Goal: Information Seeking & Learning: Learn about a topic

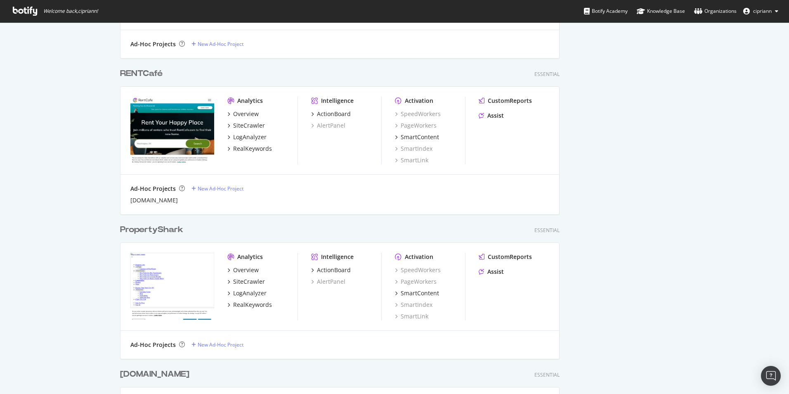
scroll to position [454, 0]
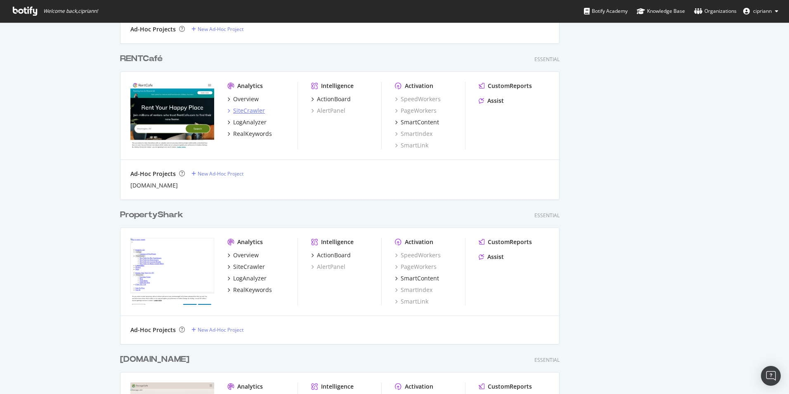
click at [241, 112] on div "SiteCrawler" at bounding box center [249, 110] width 32 height 8
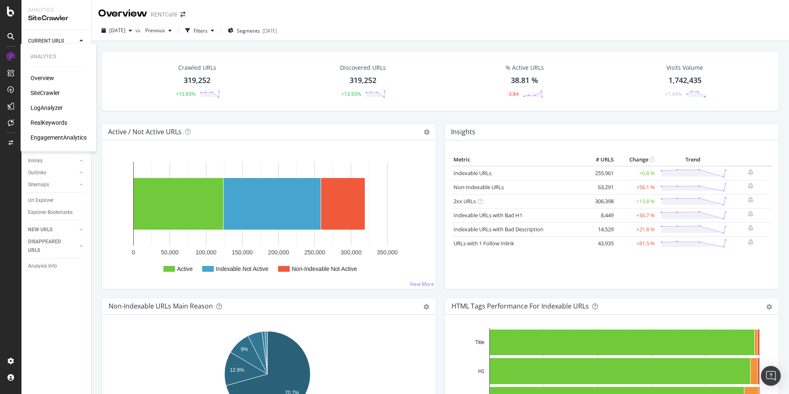
click at [40, 104] on div "LogAnalyzer" at bounding box center [47, 108] width 32 height 8
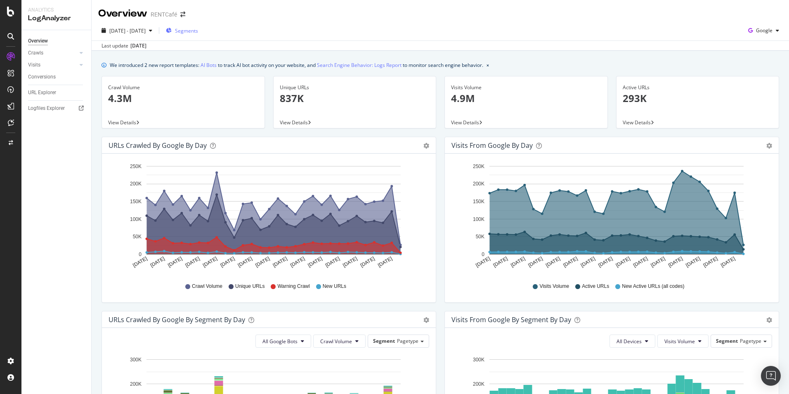
click at [198, 31] on span "Segments" at bounding box center [186, 30] width 23 height 7
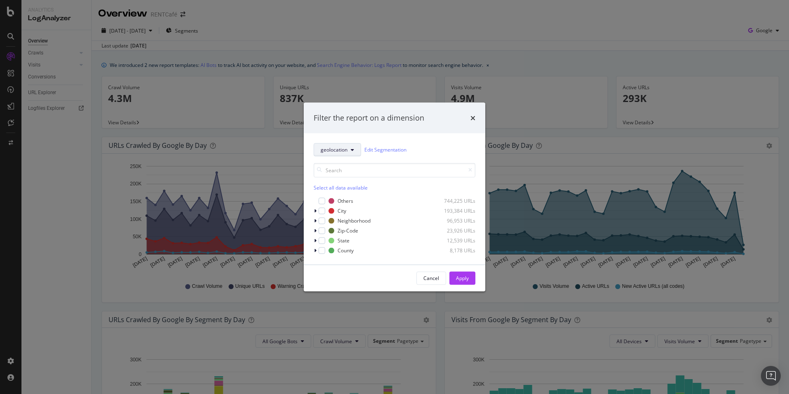
click at [342, 150] on span "geolocation" at bounding box center [334, 149] width 27 height 7
click at [331, 181] on span "pagetype" at bounding box center [336, 178] width 31 height 7
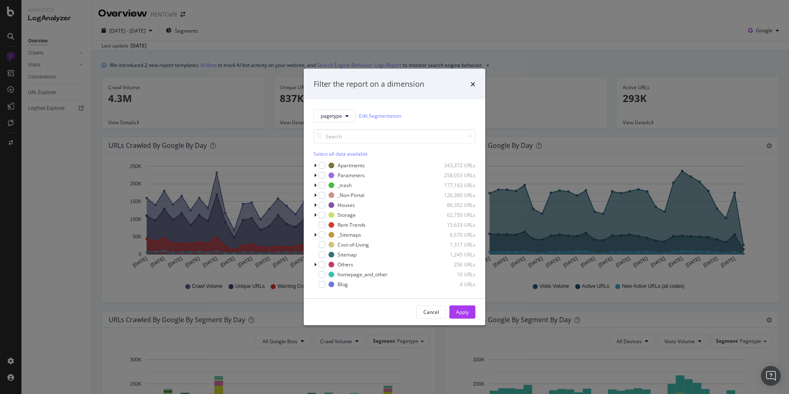
click at [313, 175] on div "pagetype Edit Segmentation Select all data available Apartments 343,372 URLs Pa…" at bounding box center [395, 198] width 182 height 199
click at [314, 175] on div "modal" at bounding box center [316, 175] width 5 height 8
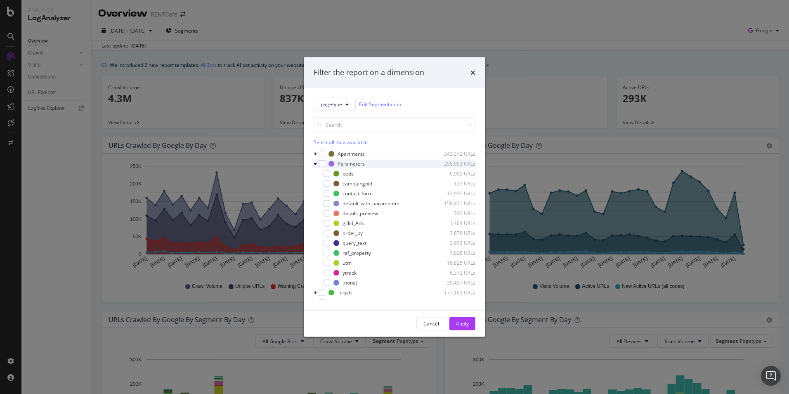
click at [316, 163] on icon "modal" at bounding box center [315, 163] width 3 height 5
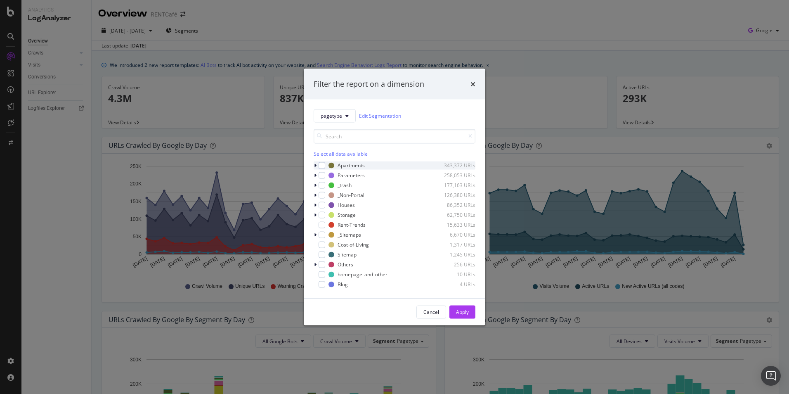
click at [314, 165] on icon "modal" at bounding box center [315, 165] width 2 height 5
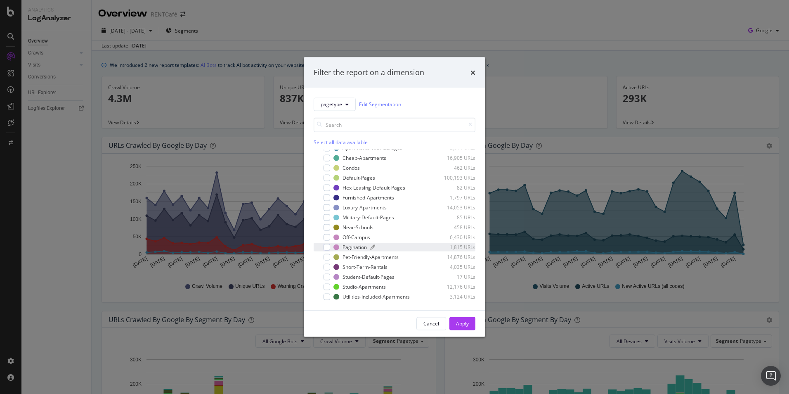
scroll to position [83, 0]
click at [476, 72] on div "Filter the report on a dimension" at bounding box center [395, 72] width 182 height 31
click at [473, 70] on icon "times" at bounding box center [472, 72] width 5 height 7
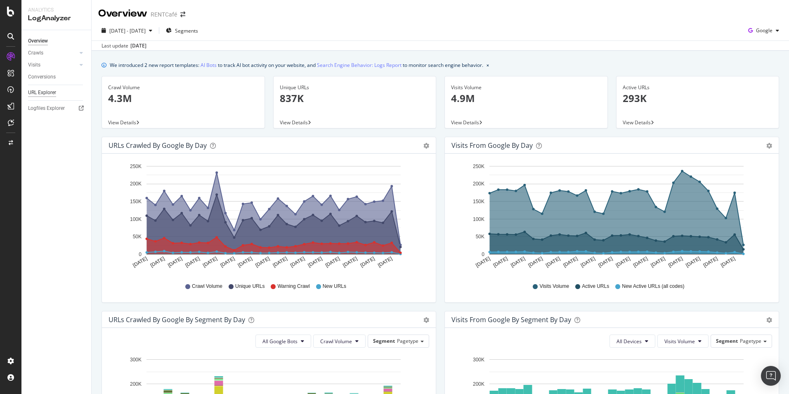
drag, startPoint x: 49, startPoint y: 94, endPoint x: 57, endPoint y: 94, distance: 7.4
click at [49, 94] on div "URL Explorer" at bounding box center [42, 92] width 28 height 9
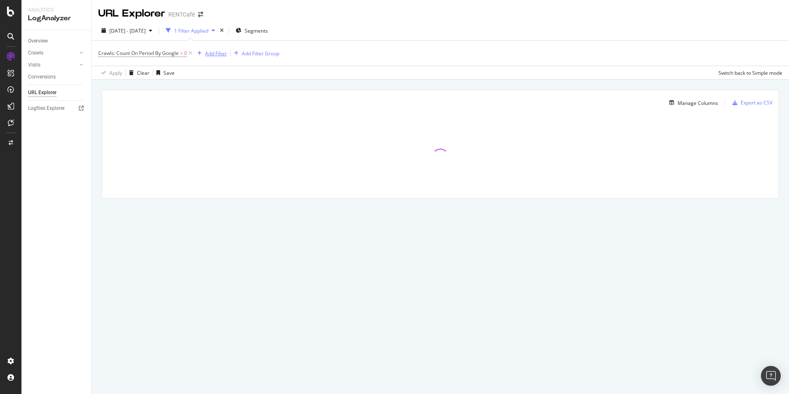
click at [211, 52] on div "Add Filter" at bounding box center [216, 53] width 22 height 7
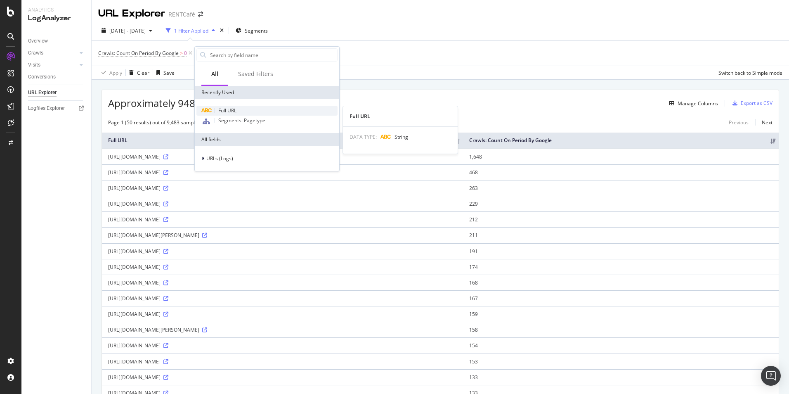
click at [244, 109] on div "Full URL" at bounding box center [266, 111] width 141 height 10
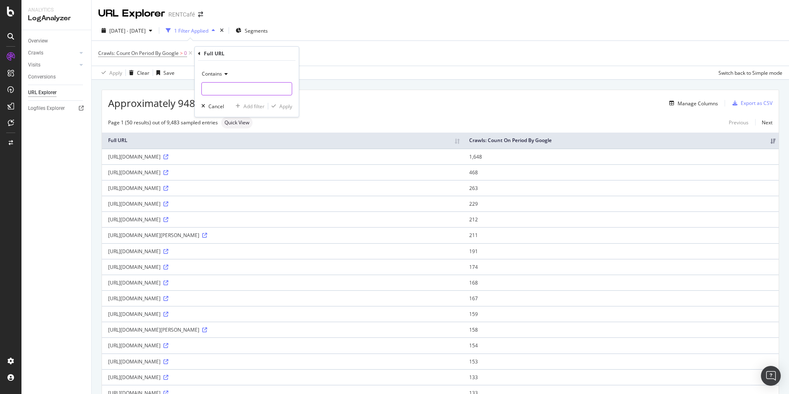
click at [229, 89] on input "text" at bounding box center [247, 88] width 90 height 13
paste input "[URL][DOMAIN_NAME]"
type input "[URL][DOMAIN_NAME]"
click at [286, 108] on div "Apply" at bounding box center [285, 106] width 13 height 7
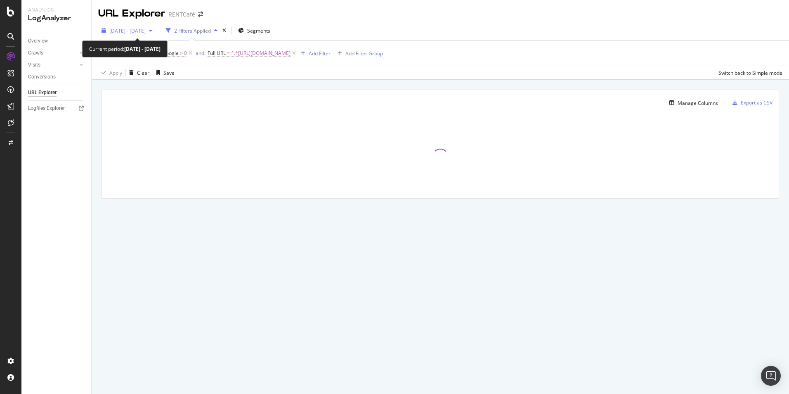
click at [156, 30] on div "button" at bounding box center [151, 30] width 10 height 5
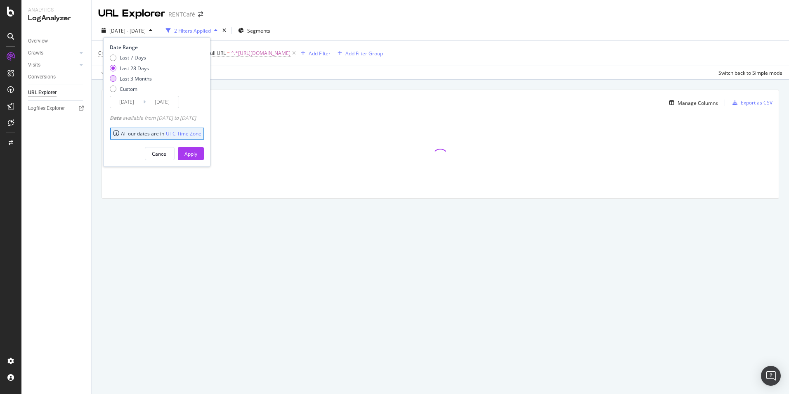
click at [131, 78] on div "Last 3 Months" at bounding box center [136, 78] width 32 height 7
type input "[DATE]"
click at [197, 149] on div "Apply" at bounding box center [190, 153] width 13 height 12
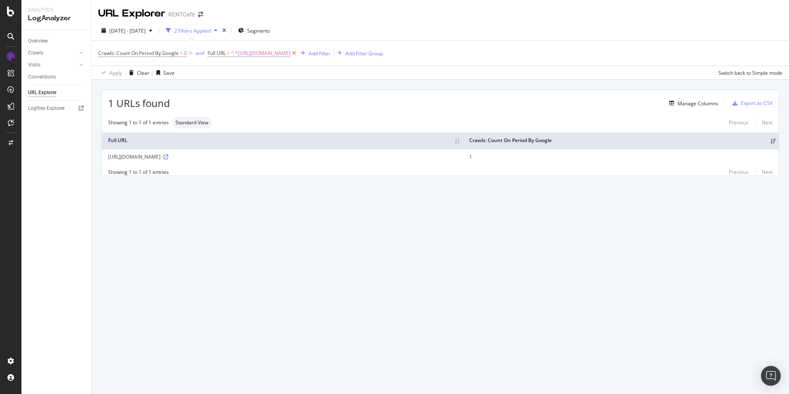
click at [298, 52] on icon at bounding box center [294, 53] width 7 height 8
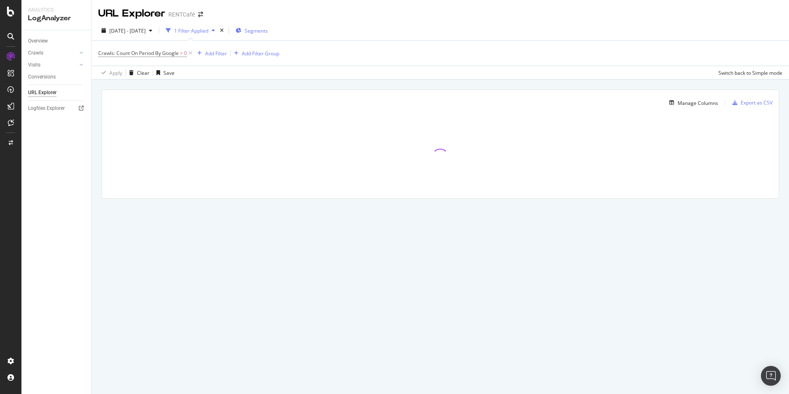
click at [268, 29] on span "Segments" at bounding box center [256, 30] width 23 height 7
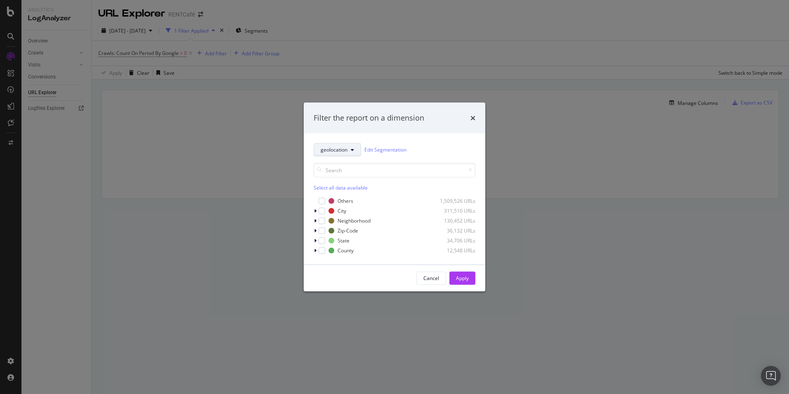
click at [343, 151] on span "geolocation" at bounding box center [334, 149] width 27 height 7
click at [338, 178] on span "pagetype" at bounding box center [336, 178] width 31 height 7
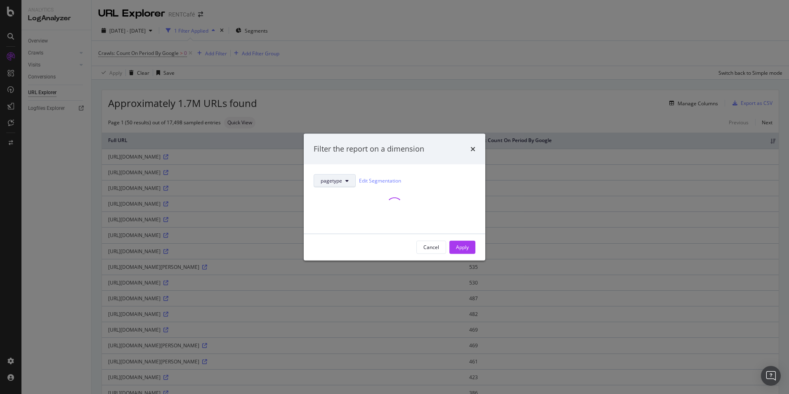
click at [352, 181] on button "pagetype" at bounding box center [335, 180] width 42 height 13
click at [426, 192] on div "modal" at bounding box center [395, 205] width 162 height 36
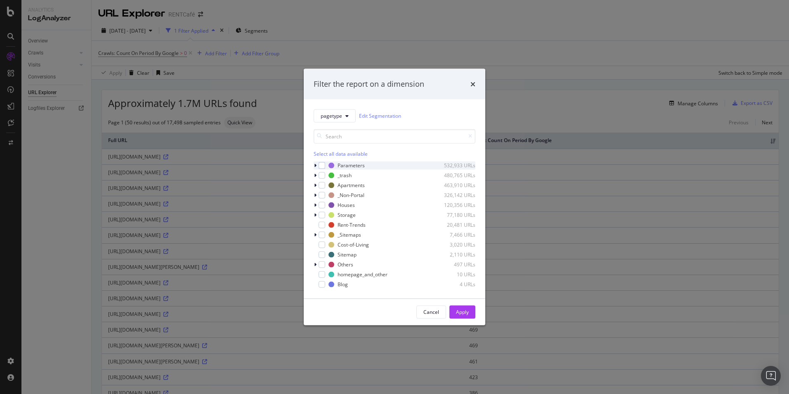
click at [316, 164] on icon "modal" at bounding box center [315, 165] width 2 height 5
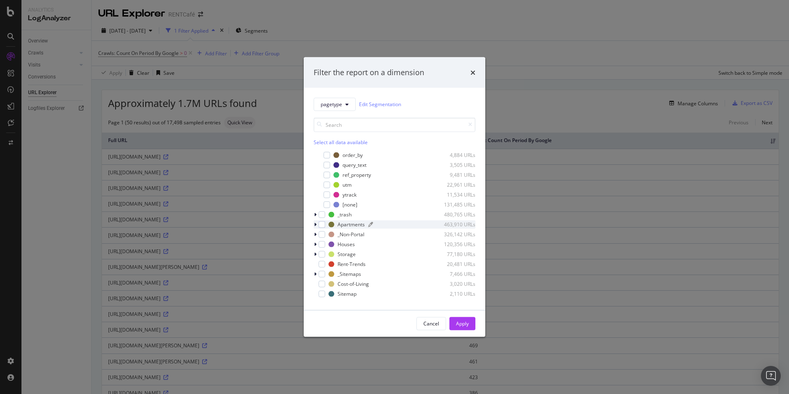
scroll to position [83, 0]
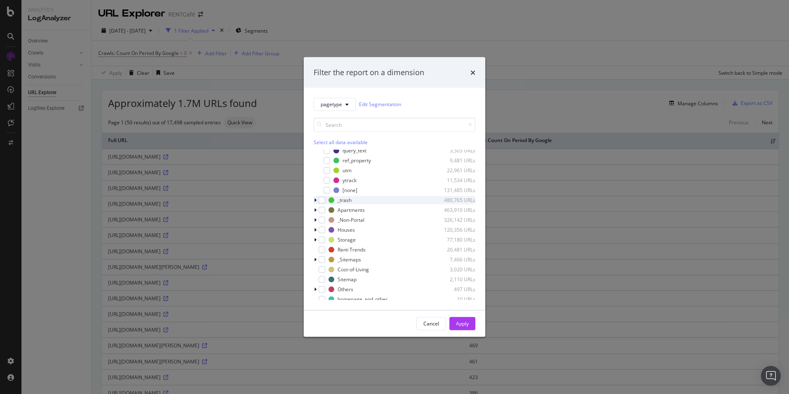
click at [315, 199] on icon "modal" at bounding box center [315, 199] width 2 height 5
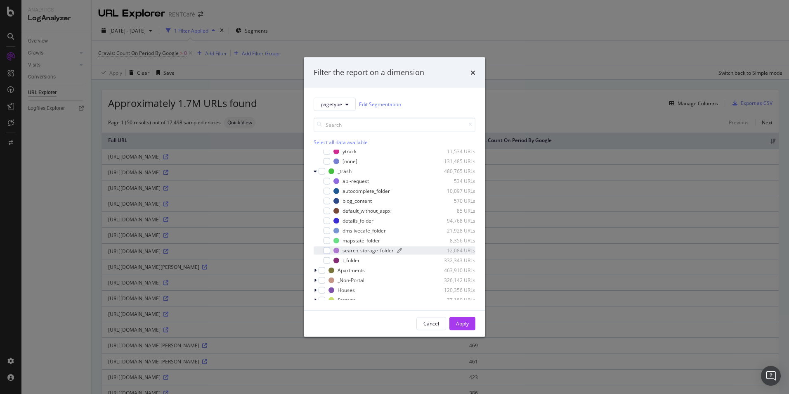
scroll to position [124, 0]
click at [326, 250] on div "modal" at bounding box center [327, 247] width 7 height 7
click at [468, 322] on div "Apply" at bounding box center [462, 323] width 13 height 7
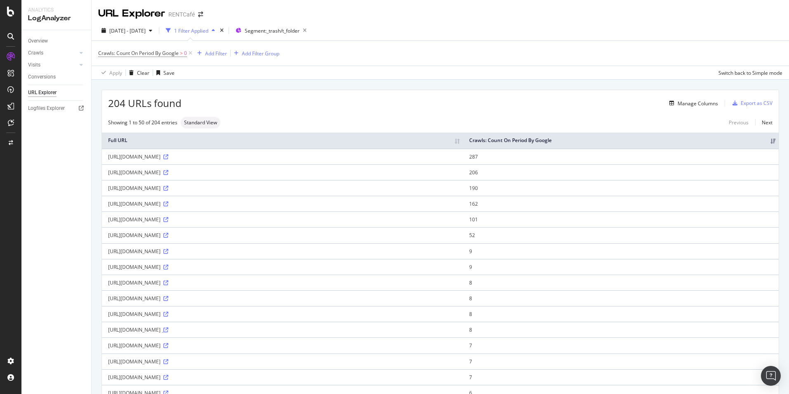
click at [168, 332] on icon at bounding box center [165, 329] width 5 height 5
click at [168, 222] on icon at bounding box center [165, 219] width 5 height 5
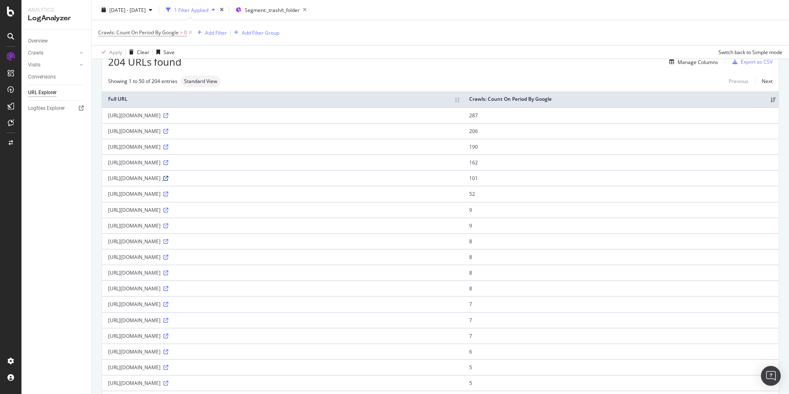
scroll to position [83, 0]
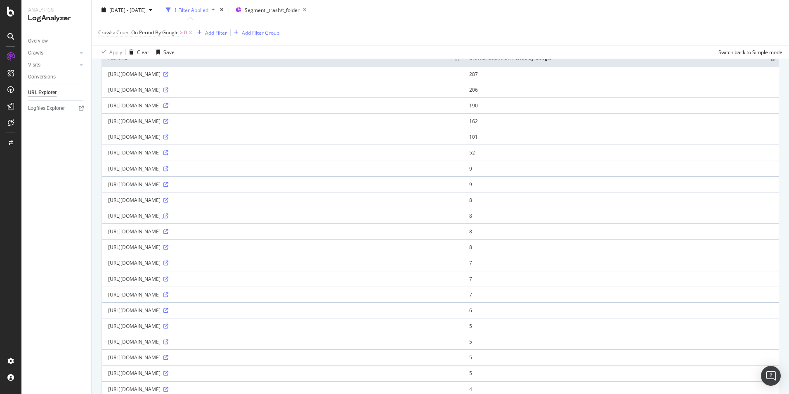
click at [168, 218] on icon at bounding box center [165, 215] width 5 height 5
click at [275, 10] on span "Segment: _trash/t_folder" at bounding box center [272, 9] width 55 height 7
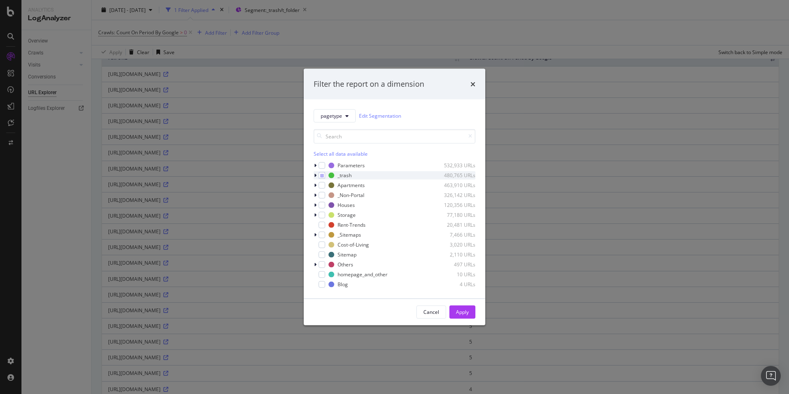
click at [317, 174] on div "modal" at bounding box center [316, 175] width 5 height 8
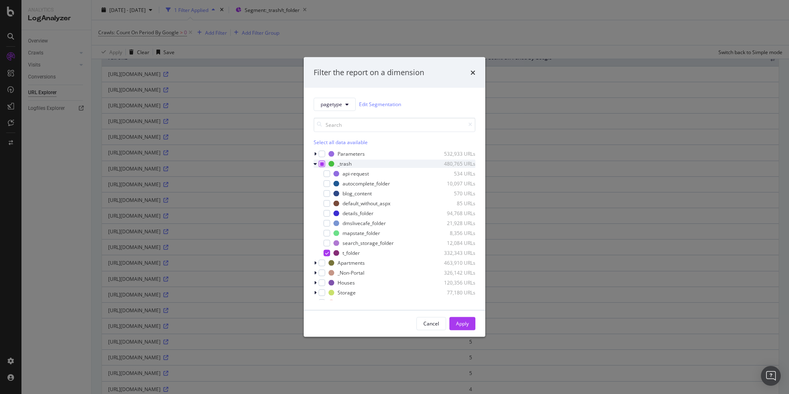
click at [321, 165] on icon "modal" at bounding box center [322, 163] width 4 height 4
click at [322, 164] on icon "modal" at bounding box center [322, 163] width 4 height 4
click at [315, 262] on icon "modal" at bounding box center [315, 262] width 2 height 5
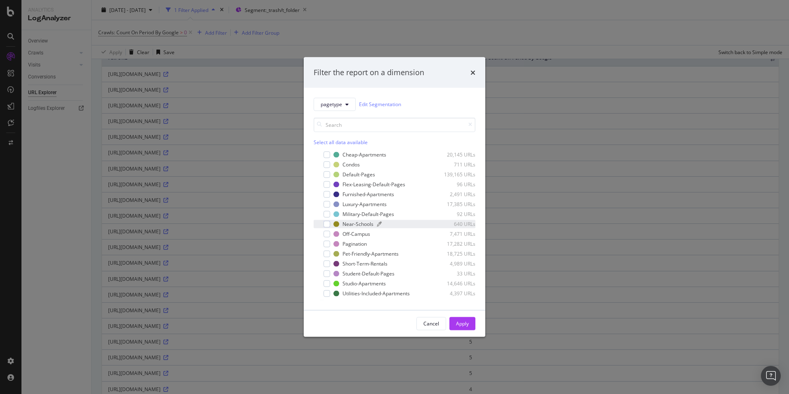
scroll to position [206, 0]
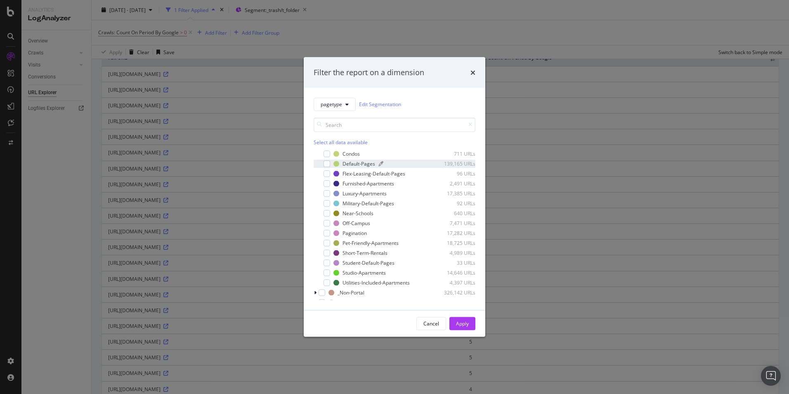
click at [364, 166] on div "Default-Pages" at bounding box center [359, 163] width 33 height 7
click at [467, 324] on div "Apply" at bounding box center [462, 323] width 13 height 7
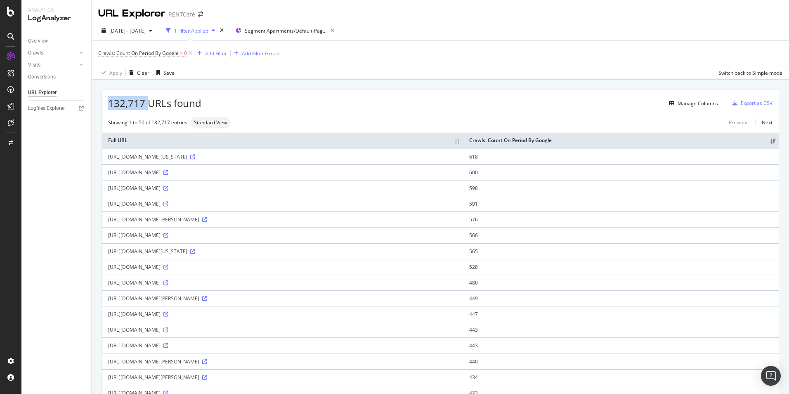
drag, startPoint x: 148, startPoint y: 105, endPoint x: 103, endPoint y: 106, distance: 45.0
click at [103, 106] on div "132,717 URLs found Manage Columns Export as CSV" at bounding box center [440, 100] width 677 height 20
click at [146, 33] on span "[DATE] - [DATE]" at bounding box center [127, 30] width 36 height 7
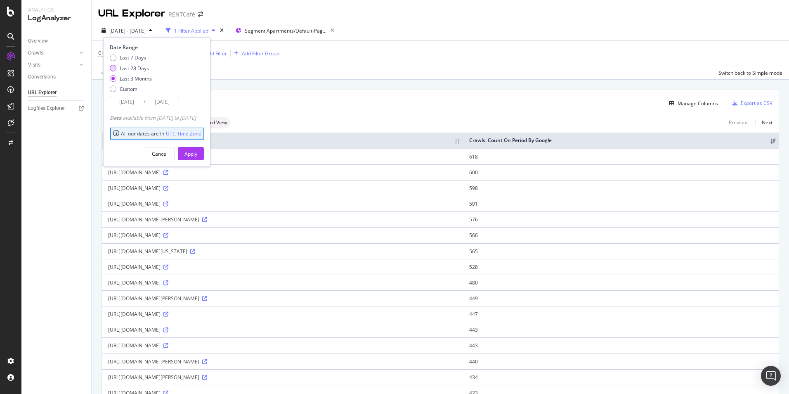
click at [125, 68] on div "Last 28 Days" at bounding box center [134, 68] width 29 height 7
type input "[DATE]"
click at [197, 152] on div "Apply" at bounding box center [190, 153] width 13 height 7
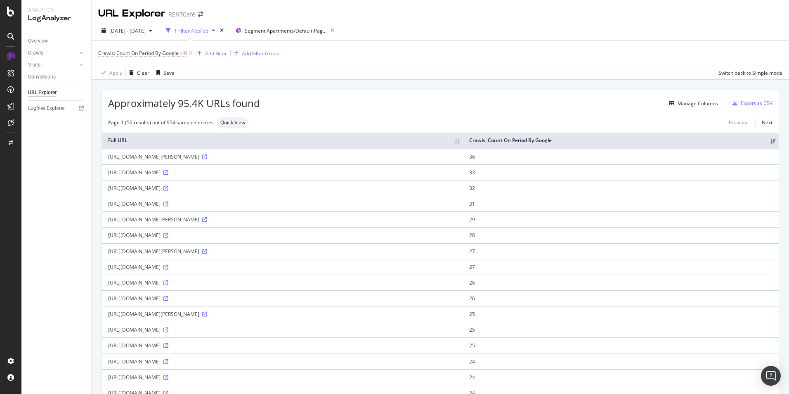
click at [768, 140] on th "Crawls: Count On Period By Google" at bounding box center [621, 140] width 316 height 16
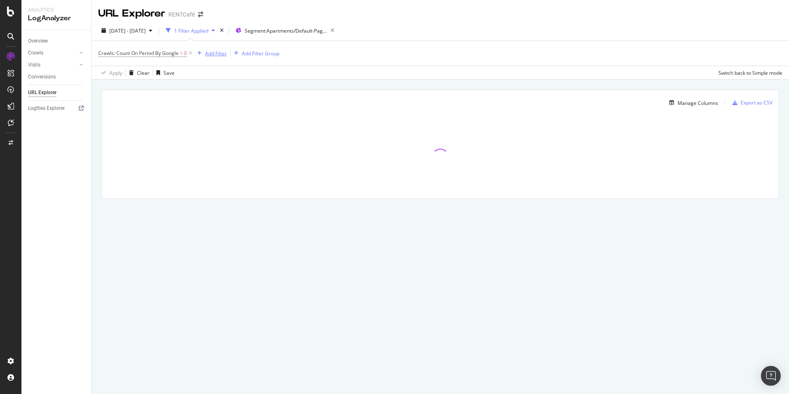
click at [222, 52] on div "Add Filter" at bounding box center [216, 53] width 22 height 7
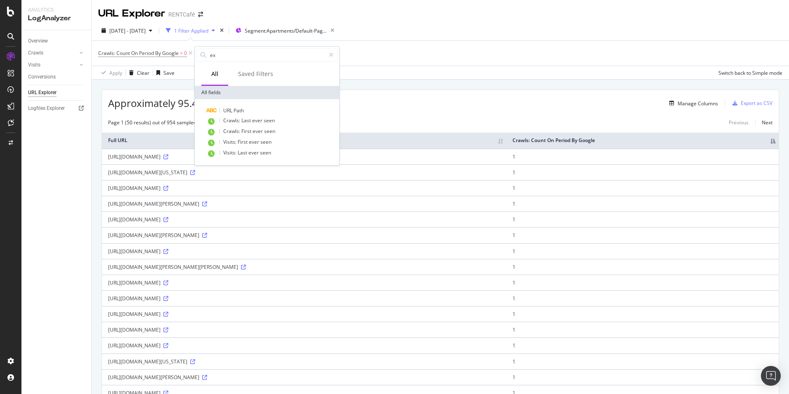
type input "e"
type input "craw"
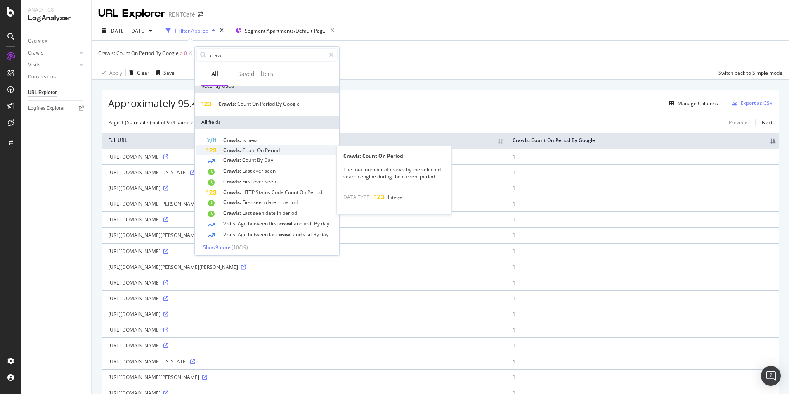
scroll to position [9, 0]
click at [440, 54] on div "Crawls: Count On Period By Google > 0 Add Filter Add Filter Group" at bounding box center [440, 53] width 684 height 25
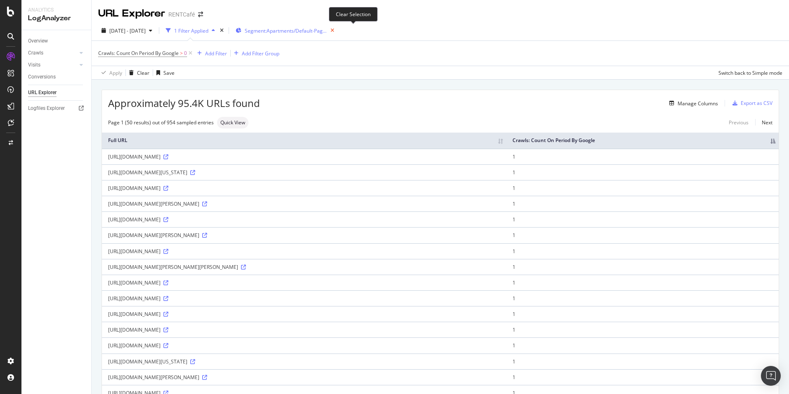
click at [338, 30] on icon "button" at bounding box center [332, 31] width 10 height 12
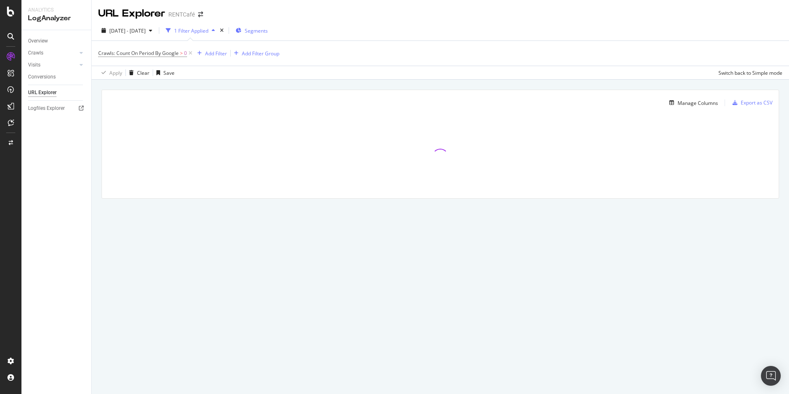
click at [268, 30] on span "Segments" at bounding box center [256, 30] width 23 height 7
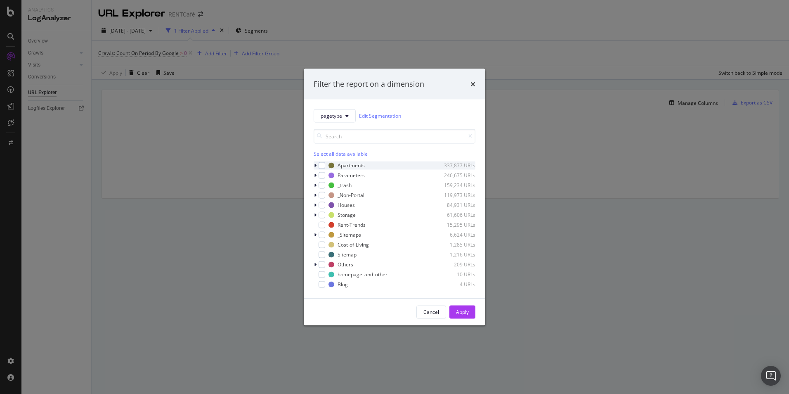
click at [315, 167] on icon "modal" at bounding box center [315, 165] width 2 height 5
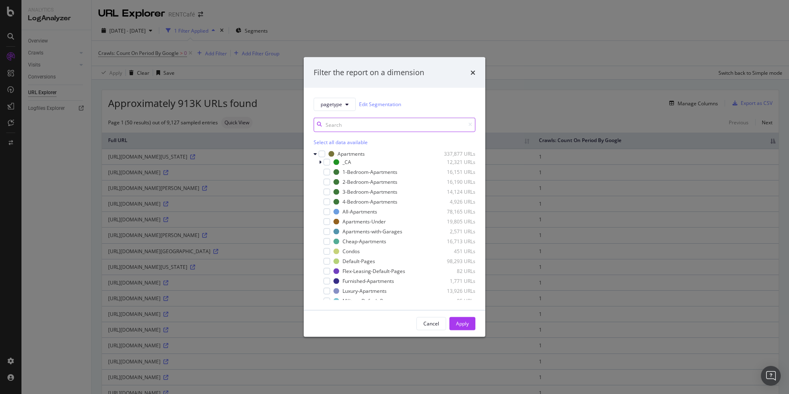
click at [376, 123] on input "modal" at bounding box center [395, 124] width 162 height 14
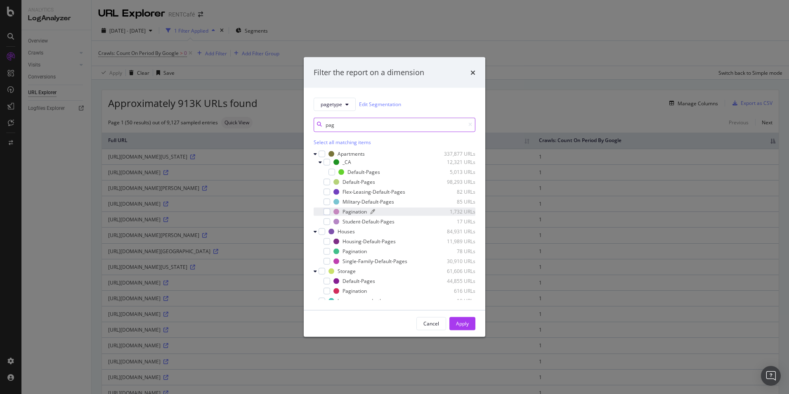
type input "pag"
click at [357, 211] on div "Pagination" at bounding box center [355, 211] width 24 height 7
click at [464, 324] on div "Apply" at bounding box center [462, 323] width 13 height 7
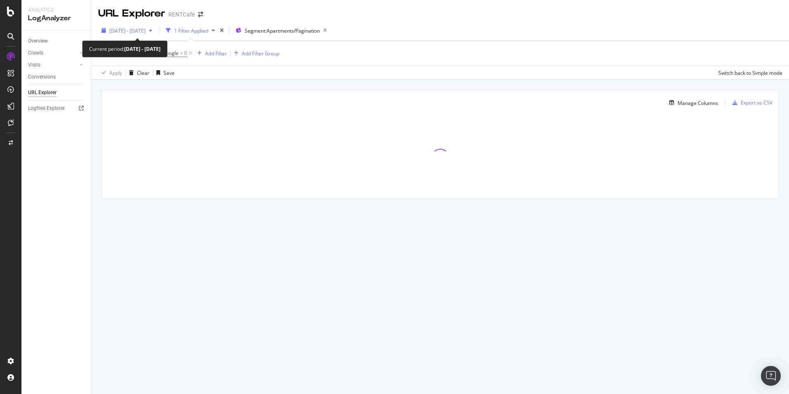
click at [138, 33] on span "[DATE] - [DATE]" at bounding box center [127, 30] width 36 height 7
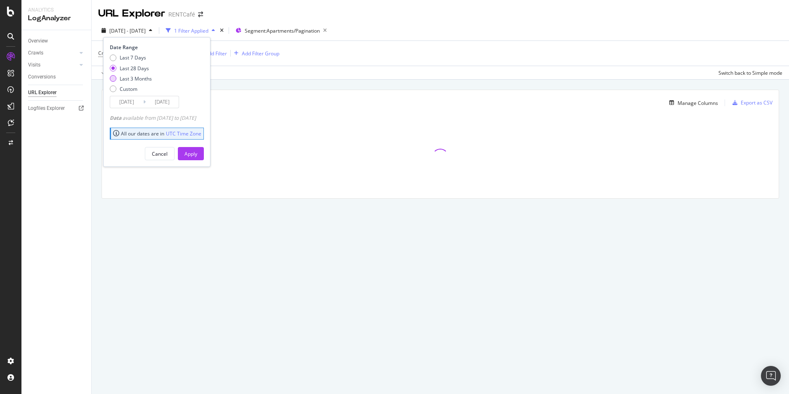
click at [128, 80] on div "Last 3 Months" at bounding box center [136, 78] width 32 height 7
type input "[DATE]"
click at [197, 154] on div "Apply" at bounding box center [190, 153] width 13 height 7
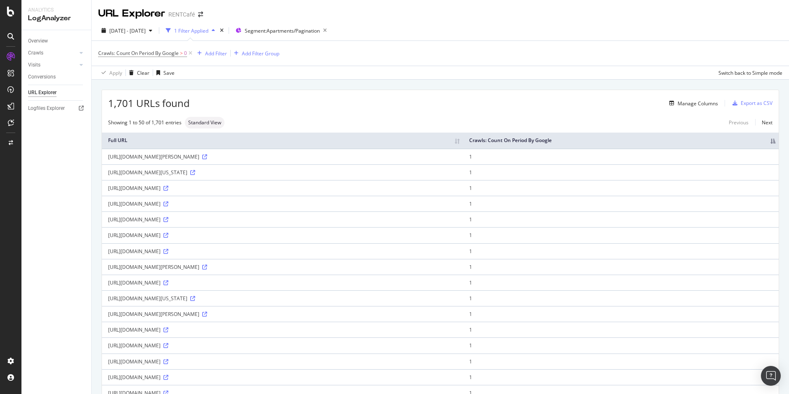
scroll to position [41, 0]
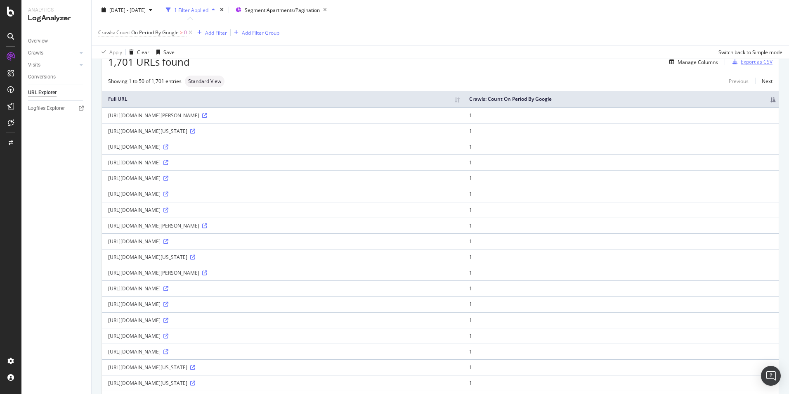
click at [768, 102] on th "Crawls: Count On Period By Google" at bounding box center [621, 99] width 316 height 16
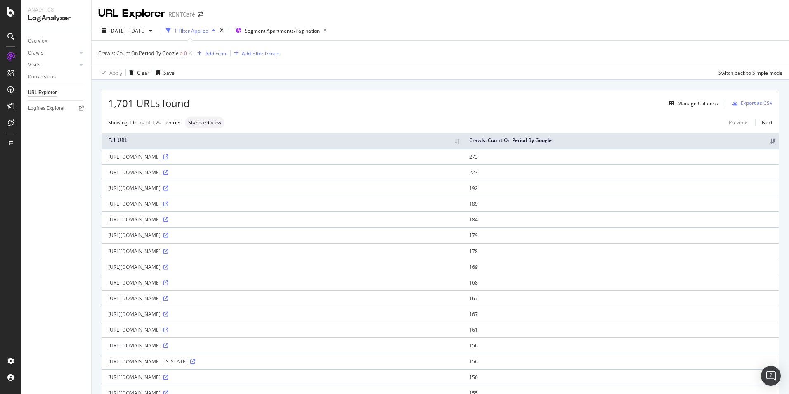
drag, startPoint x: 239, startPoint y: 158, endPoint x: 273, endPoint y: 157, distance: 33.9
click at [273, 157] on div "[URL][DOMAIN_NAME]" at bounding box center [282, 156] width 349 height 7
drag, startPoint x: 273, startPoint y: 157, endPoint x: 105, endPoint y: 150, distance: 168.5
drag, startPoint x: 294, startPoint y: 251, endPoint x: 109, endPoint y: 253, distance: 185.3
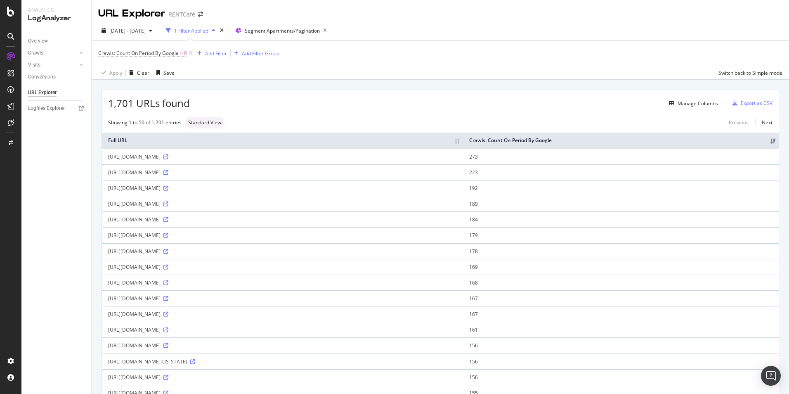
click at [109, 253] on div "[URL][DOMAIN_NAME]" at bounding box center [282, 251] width 349 height 7
copy div "[URL][DOMAIN_NAME]"
click at [294, 249] on div "[URL][DOMAIN_NAME]" at bounding box center [282, 251] width 349 height 7
drag, startPoint x: 296, startPoint y: 250, endPoint x: 277, endPoint y: 252, distance: 18.7
click at [277, 252] on div "[URL][DOMAIN_NAME]" at bounding box center [282, 251] width 349 height 7
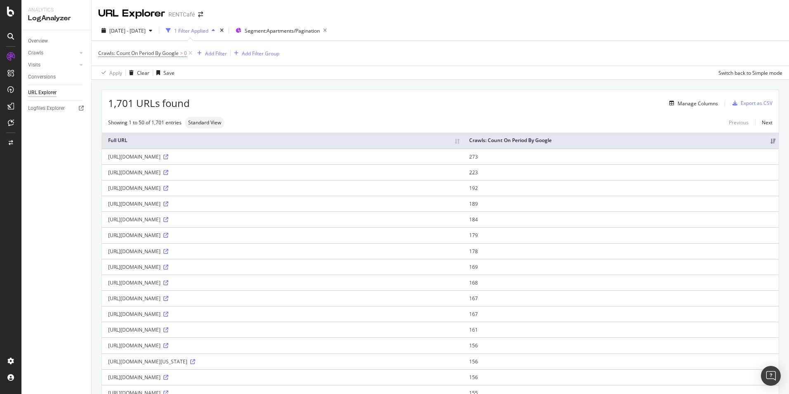
copy div "page=1"
click at [168, 268] on icon at bounding box center [165, 267] width 5 height 5
copy div "page=1"
click at [216, 52] on div "Add Filter" at bounding box center [216, 53] width 22 height 7
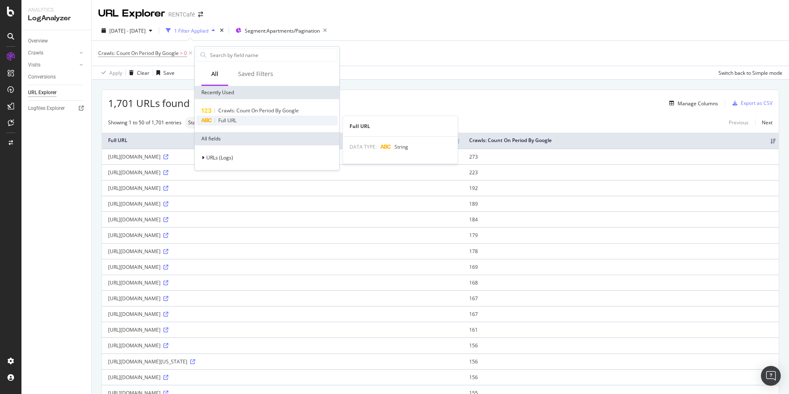
click at [239, 121] on div "Full URL" at bounding box center [266, 121] width 141 height 10
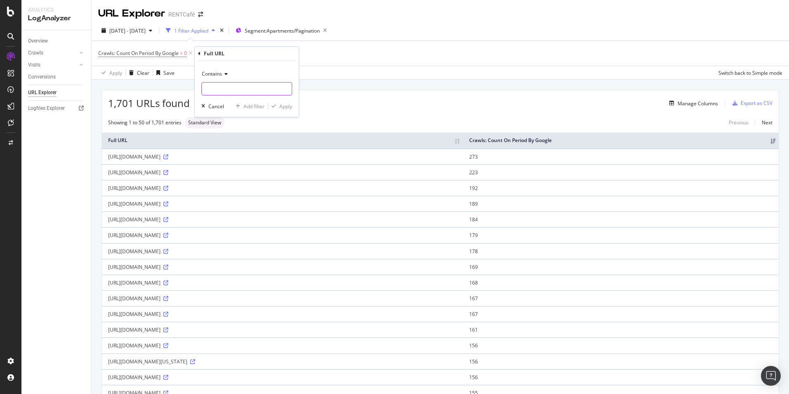
click at [213, 83] on input "text" at bounding box center [247, 88] width 90 height 13
paste input "page=1"
type input "page=1"
click at [288, 106] on div "Apply" at bounding box center [285, 106] width 13 height 7
click at [267, 54] on icon at bounding box center [265, 53] width 7 height 8
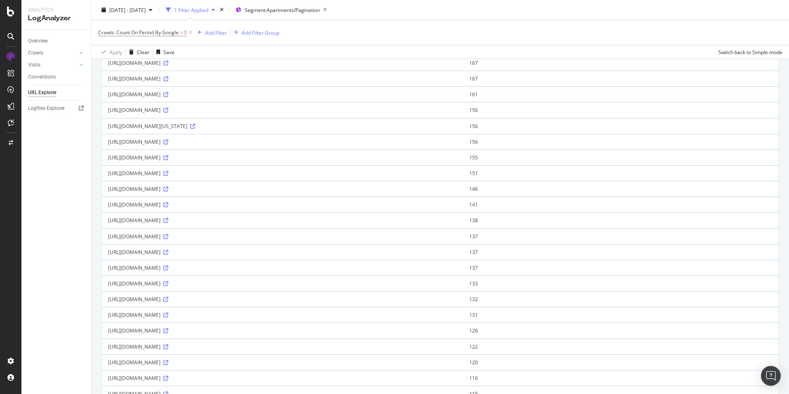
scroll to position [289, 0]
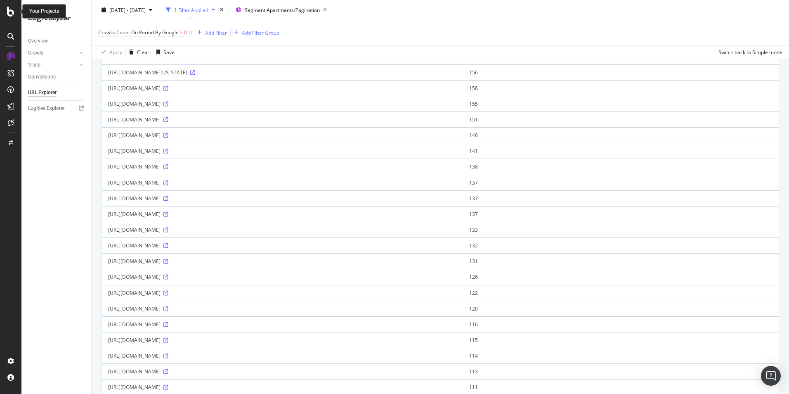
click at [6, 13] on div at bounding box center [11, 12] width 20 height 10
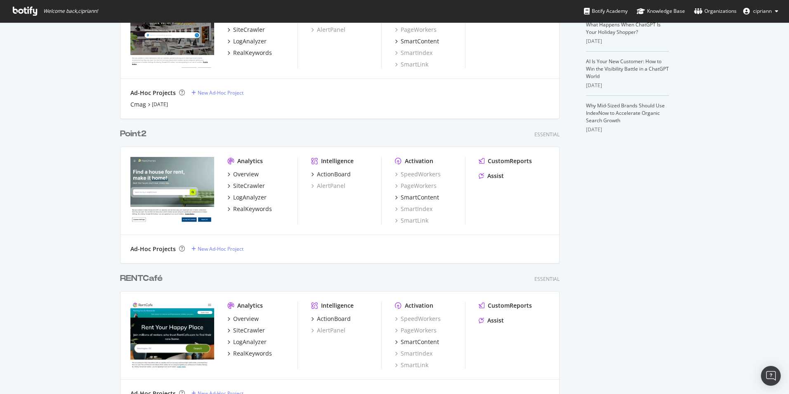
scroll to position [248, 0]
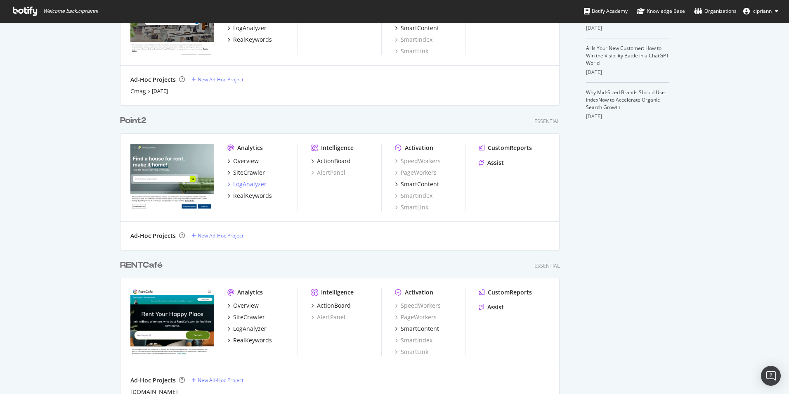
click at [251, 186] on div "LogAnalyzer" at bounding box center [249, 184] width 33 height 8
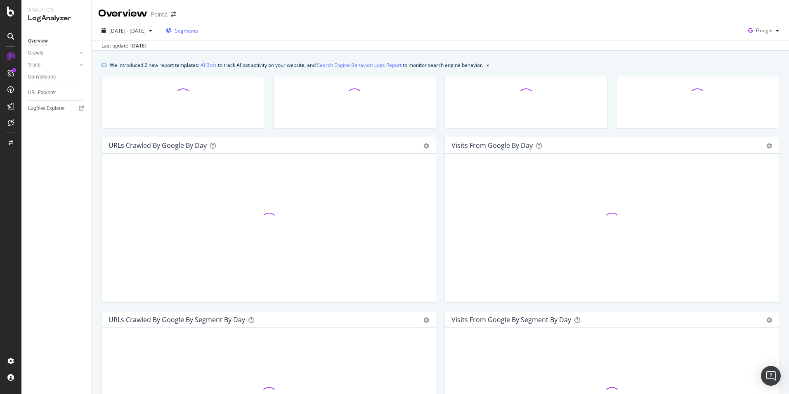
click at [198, 29] on span "Segments" at bounding box center [186, 30] width 23 height 7
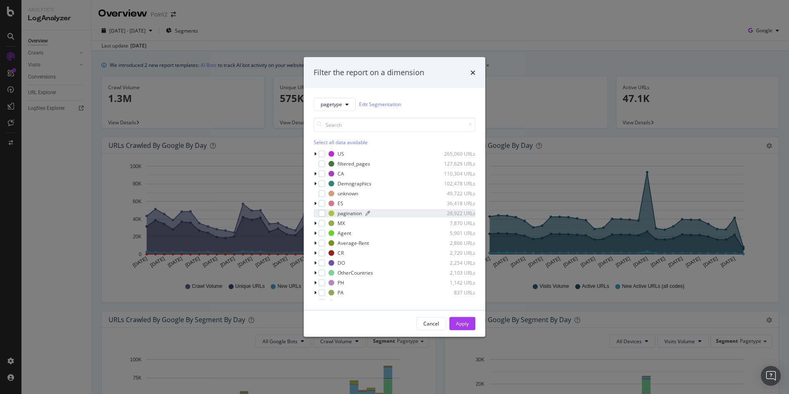
click at [355, 215] on div "pagination" at bounding box center [350, 213] width 24 height 7
click at [459, 323] on div "Apply" at bounding box center [462, 323] width 13 height 7
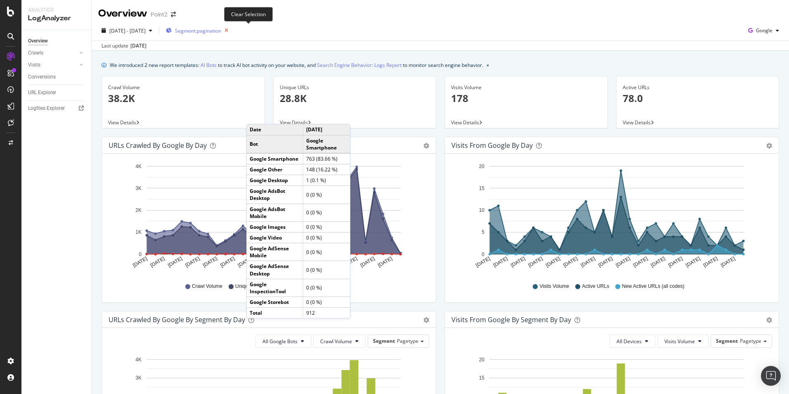
click at [232, 31] on icon "button" at bounding box center [226, 31] width 10 height 12
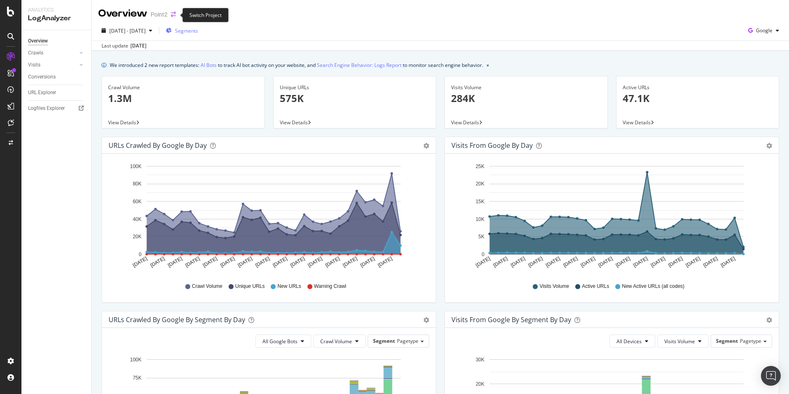
click at [171, 13] on icon "arrow-right-arrow-left" at bounding box center [173, 15] width 5 height 6
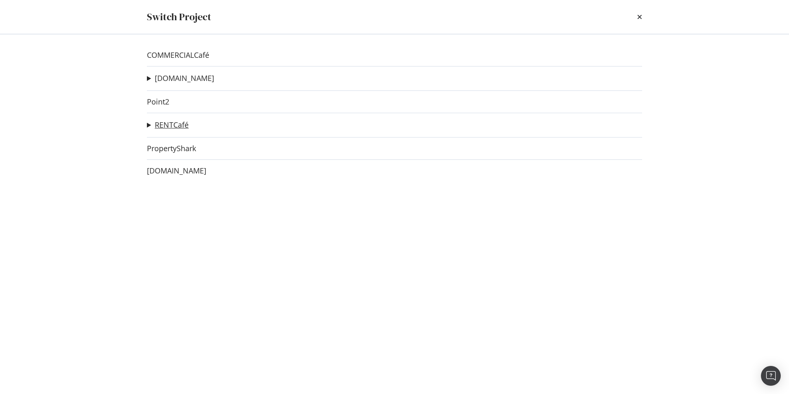
click at [170, 124] on link "RENTCafé" at bounding box center [172, 125] width 34 height 9
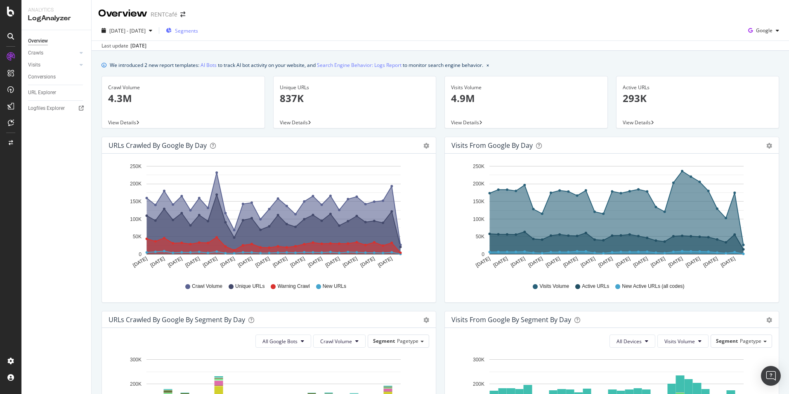
click at [198, 33] on span "Segments" at bounding box center [186, 30] width 23 height 7
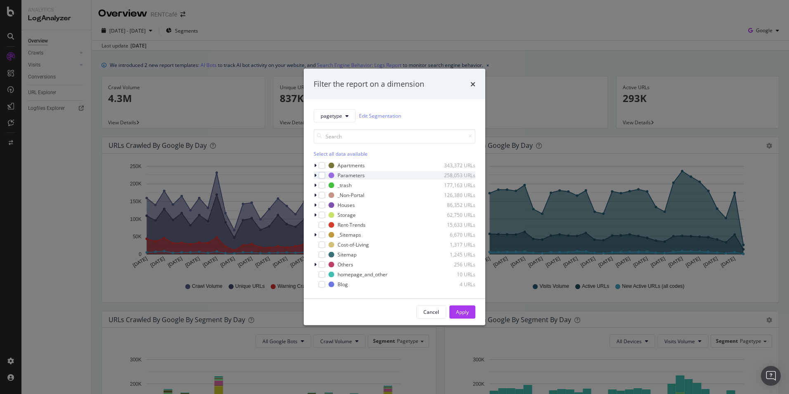
click at [315, 173] on icon "modal" at bounding box center [315, 175] width 2 height 5
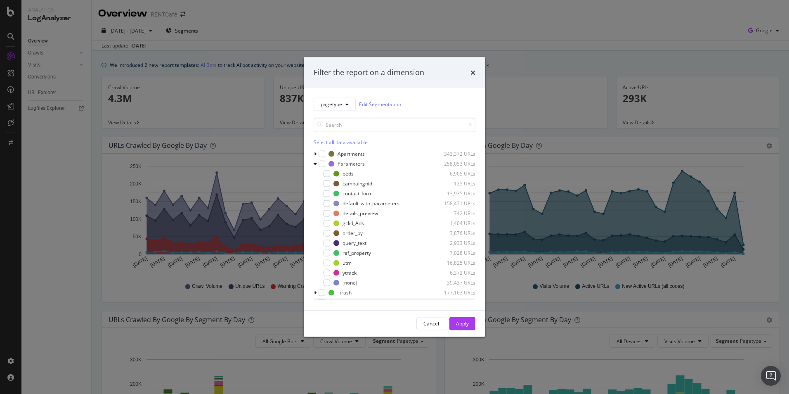
scroll to position [41, 0]
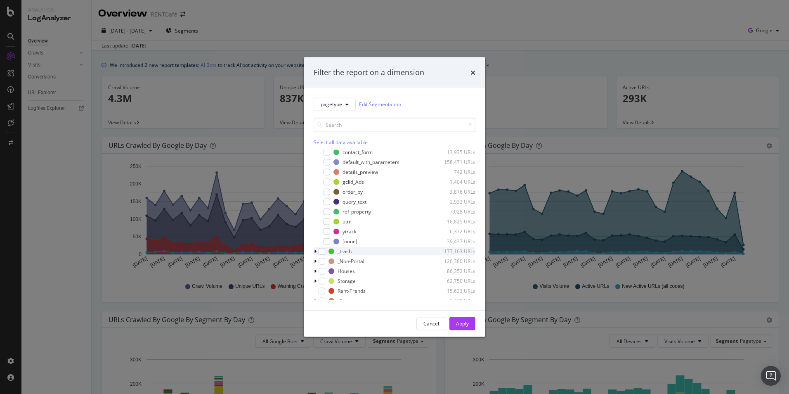
click at [314, 253] on icon "modal" at bounding box center [315, 250] width 2 height 5
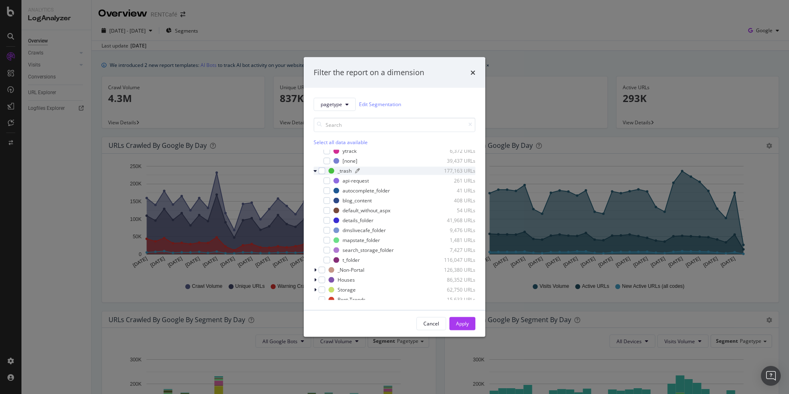
scroll to position [124, 0]
click at [350, 256] on div "t_folder" at bounding box center [351, 257] width 17 height 7
click at [469, 321] on button "Apply" at bounding box center [462, 323] width 26 height 13
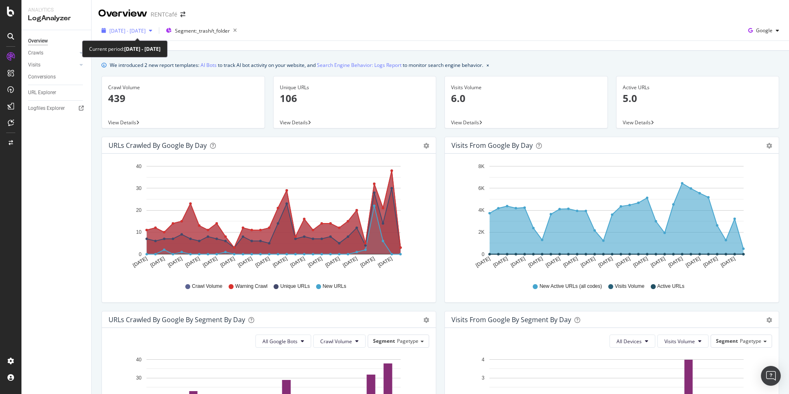
click at [146, 29] on span "[DATE] - [DATE]" at bounding box center [127, 30] width 36 height 7
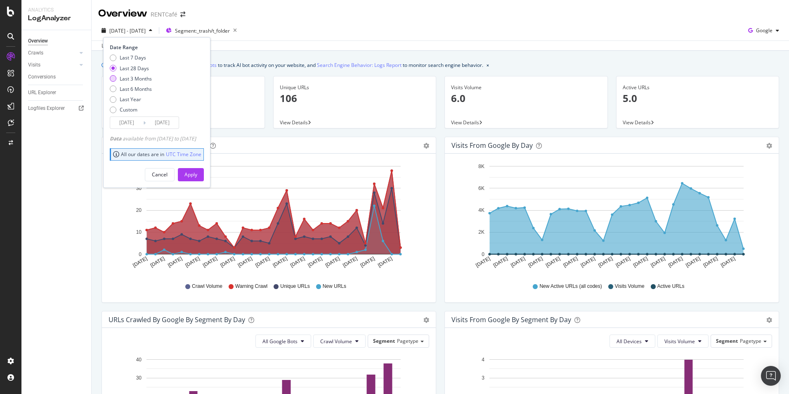
click at [131, 80] on div "Last 3 Months" at bounding box center [136, 78] width 32 height 7
type input "[DATE]"
click at [197, 176] on div "Apply" at bounding box center [190, 174] width 13 height 7
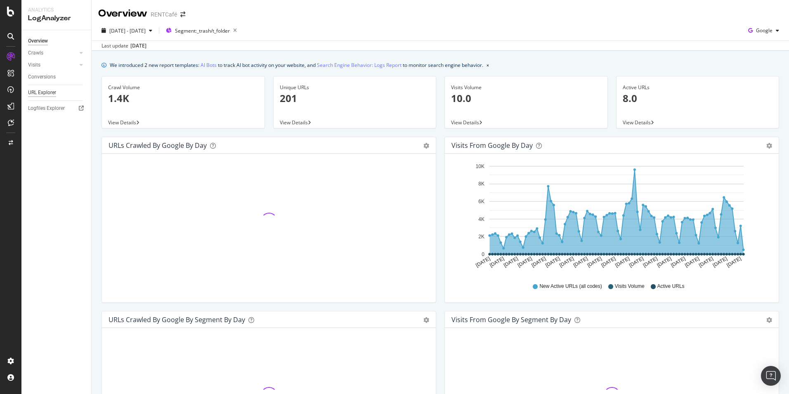
click at [42, 92] on div "URL Explorer" at bounding box center [42, 92] width 28 height 9
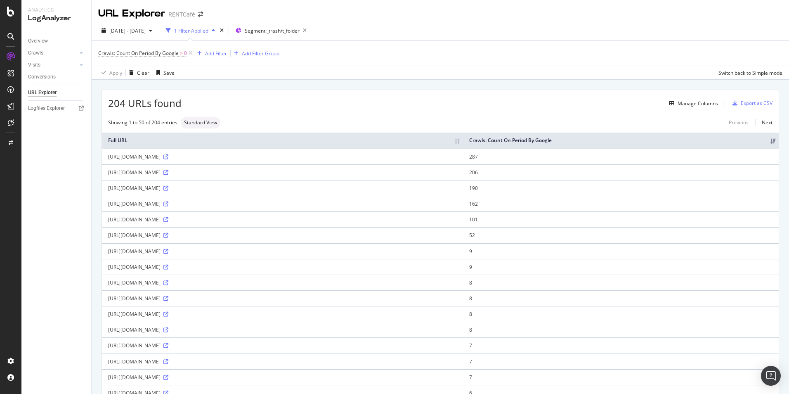
drag, startPoint x: 281, startPoint y: 218, endPoint x: 107, endPoint y: 219, distance: 173.8
click at [107, 211] on td "[URL][DOMAIN_NAME]" at bounding box center [282, 204] width 361 height 16
click at [267, 192] on div "[URL][DOMAIN_NAME]" at bounding box center [282, 187] width 349 height 7
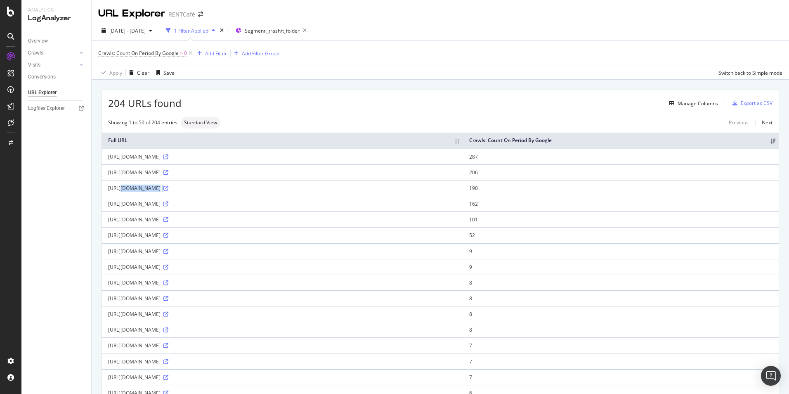
click at [253, 255] on div "[URL][DOMAIN_NAME]" at bounding box center [282, 251] width 349 height 7
copy div "[URL][DOMAIN_NAME]"
drag, startPoint x: 279, startPoint y: 163, endPoint x: 107, endPoint y: 165, distance: 172.5
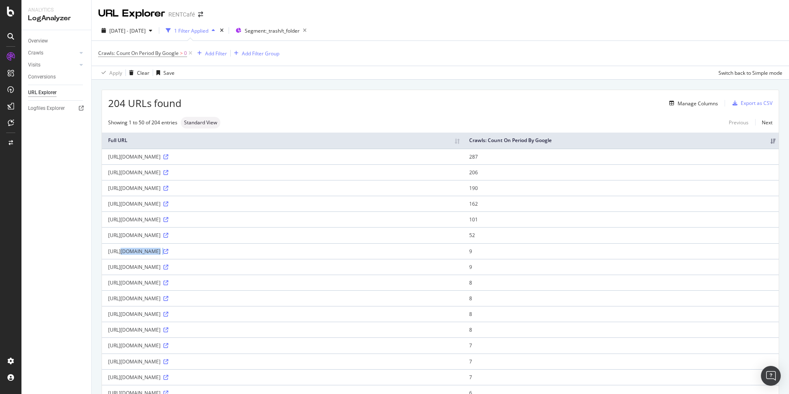
click at [107, 164] on td "[URL][DOMAIN_NAME]" at bounding box center [282, 157] width 361 height 16
copy div "[URL][DOMAIN_NAME]"
drag, startPoint x: 123, startPoint y: 187, endPoint x: 106, endPoint y: 182, distance: 17.6
click at [106, 180] on td "[URL][DOMAIN_NAME]" at bounding box center [282, 172] width 361 height 16
copy div "[URL][DOMAIN_NAME]"
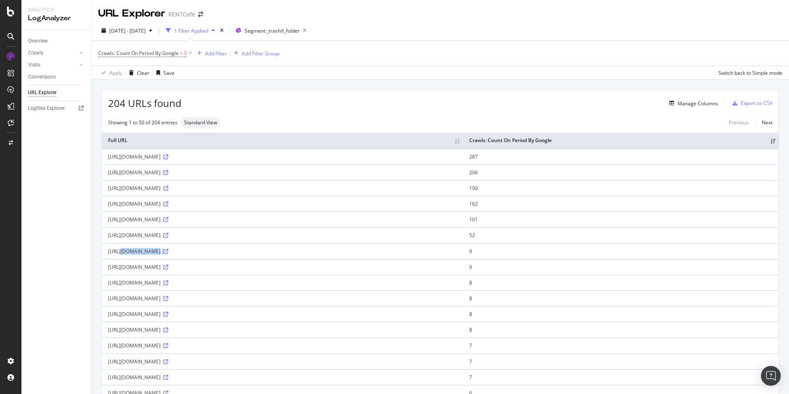
drag, startPoint x: 677, startPoint y: 201, endPoint x: 108, endPoint y: 199, distance: 569.1
click at [108, 192] on div "[URL][DOMAIN_NAME]" at bounding box center [282, 187] width 349 height 7
copy div "[URL][DOMAIN_NAME]"
drag, startPoint x: 516, startPoint y: 232, endPoint x: 104, endPoint y: 232, distance: 411.9
click at [104, 227] on td "[URL][DOMAIN_NAME]" at bounding box center [282, 219] width 361 height 16
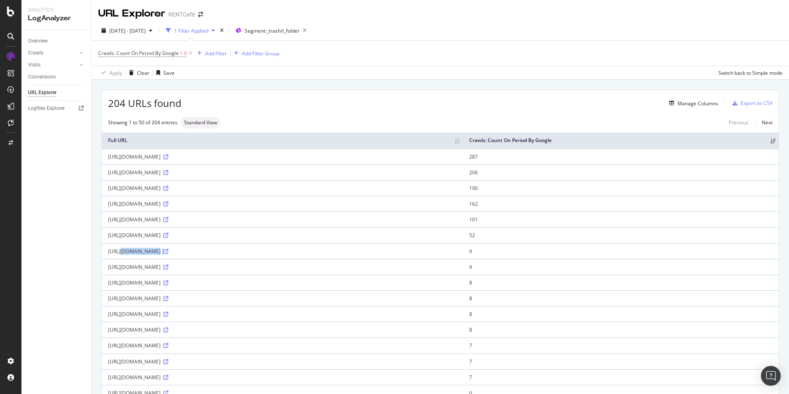
copy div "[URL][DOMAIN_NAME]"
click at [457, 239] on div "[URL][DOMAIN_NAME]" at bounding box center [282, 235] width 349 height 7
copy div "[URL][DOMAIN_NAME]"
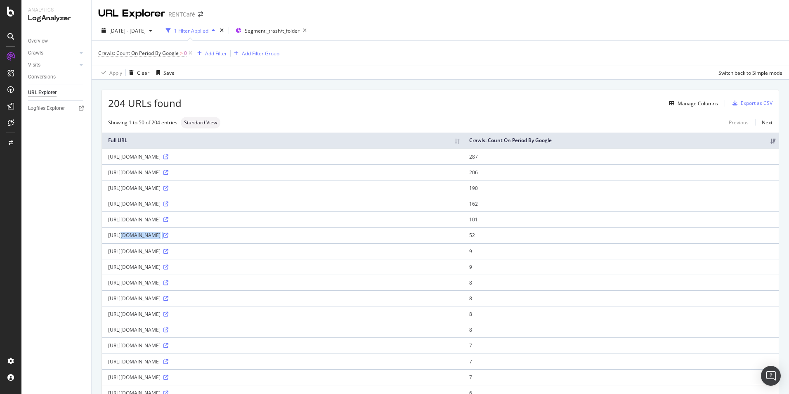
drag, startPoint x: 496, startPoint y: 264, endPoint x: 102, endPoint y: 269, distance: 394.2
click at [102, 259] on td "[URL][DOMAIN_NAME]" at bounding box center [282, 251] width 361 height 16
copy div "[URL][DOMAIN_NAME]"
click at [748, 106] on div "Export as CSV" at bounding box center [757, 102] width 32 height 7
click at [759, 102] on div "Export as CSV" at bounding box center [757, 102] width 32 height 7
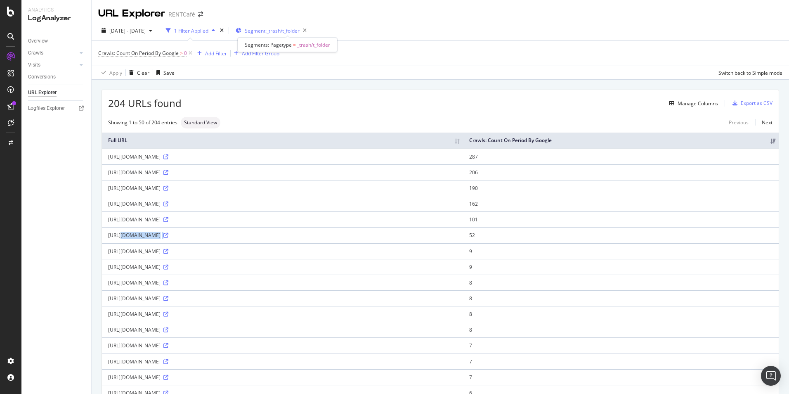
click at [300, 31] on span "Segment: _trash/t_folder" at bounding box center [272, 30] width 55 height 7
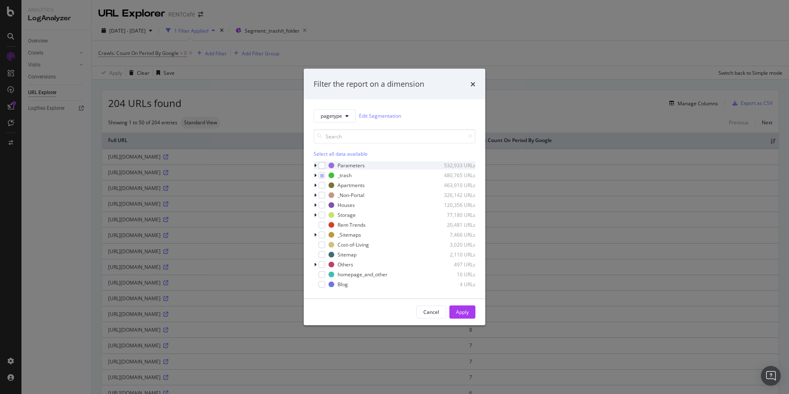
click at [317, 165] on div "modal" at bounding box center [316, 165] width 5 height 8
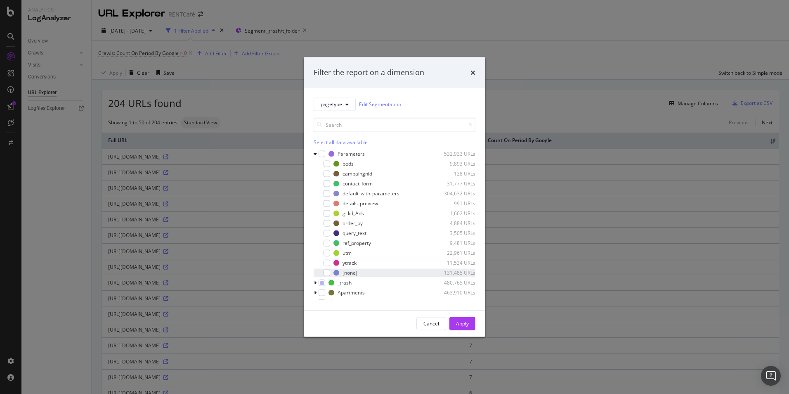
click at [331, 273] on div "[none] 131,485 URLs" at bounding box center [395, 272] width 162 height 8
click at [317, 284] on div "modal" at bounding box center [316, 282] width 5 height 8
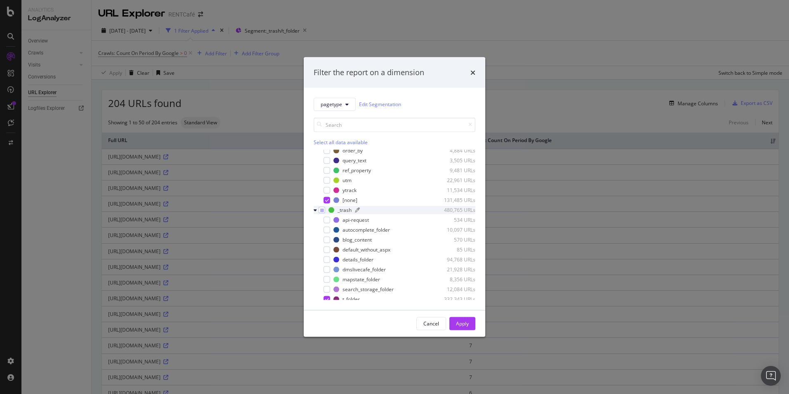
scroll to position [83, 0]
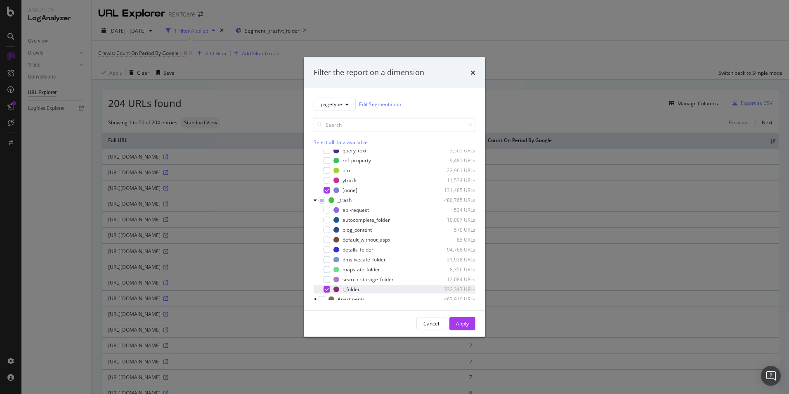
click at [324, 288] on div "modal" at bounding box center [327, 289] width 7 height 7
click at [344, 251] on div "details_folder" at bounding box center [358, 249] width 31 height 7
click at [324, 190] on div "modal" at bounding box center [327, 190] width 7 height 7
click at [328, 192] on div "modal" at bounding box center [327, 190] width 7 height 7
click at [352, 290] on div "t_folder" at bounding box center [351, 289] width 17 height 7
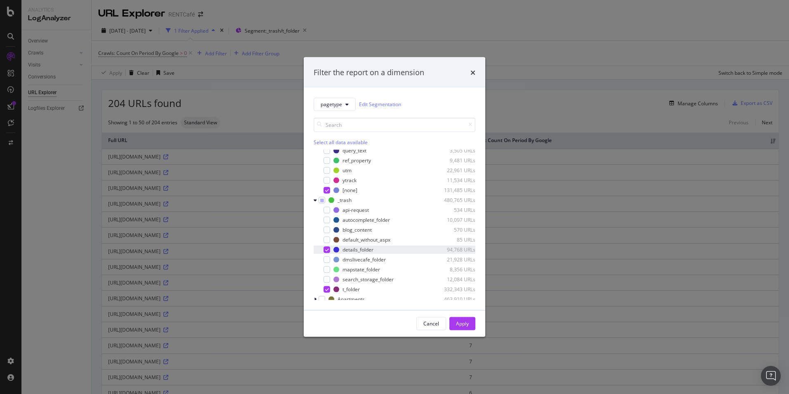
click at [325, 250] on icon "modal" at bounding box center [327, 249] width 4 height 4
click at [327, 189] on icon "modal" at bounding box center [327, 190] width 4 height 4
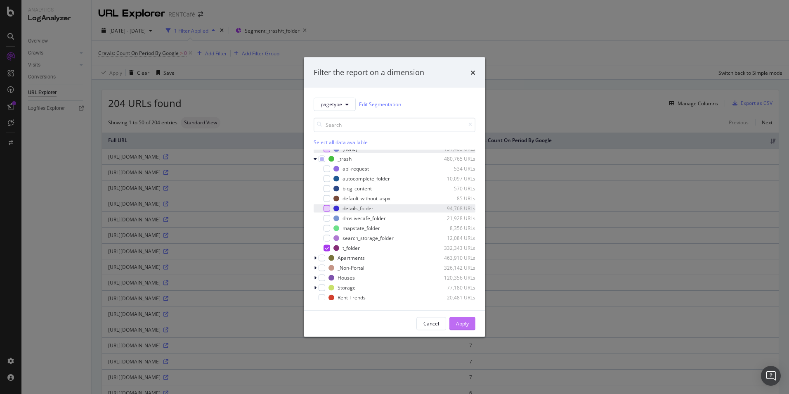
click at [467, 324] on div "Apply" at bounding box center [462, 323] width 13 height 7
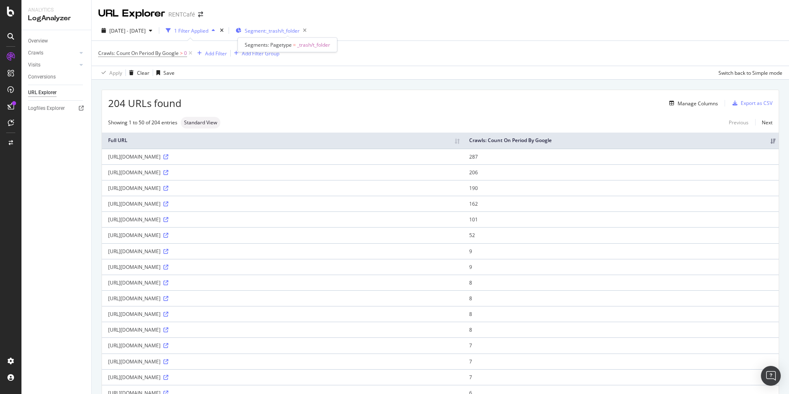
click at [295, 31] on span "Segment: _trash/t_folder" at bounding box center [272, 30] width 55 height 7
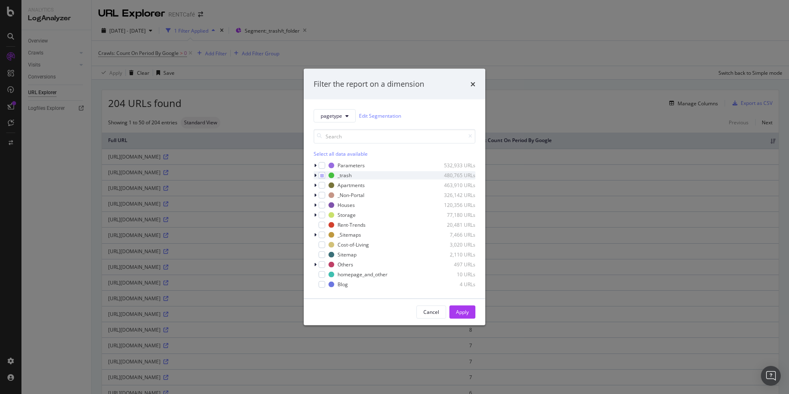
click at [314, 173] on icon "modal" at bounding box center [315, 175] width 2 height 5
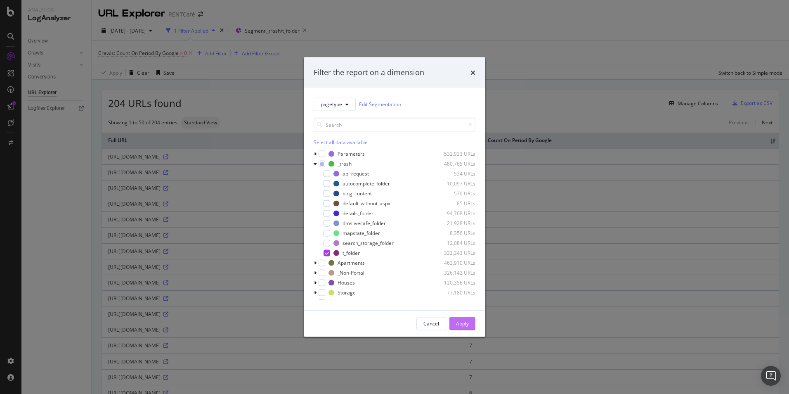
click at [455, 326] on button "Apply" at bounding box center [462, 323] width 26 height 13
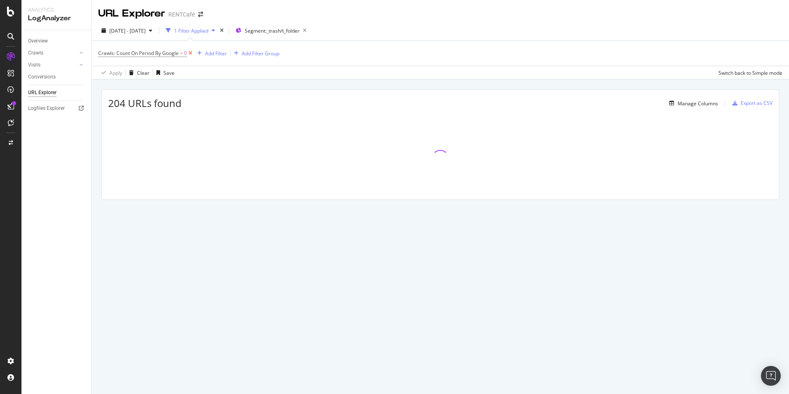
click at [189, 53] on icon at bounding box center [190, 53] width 7 height 8
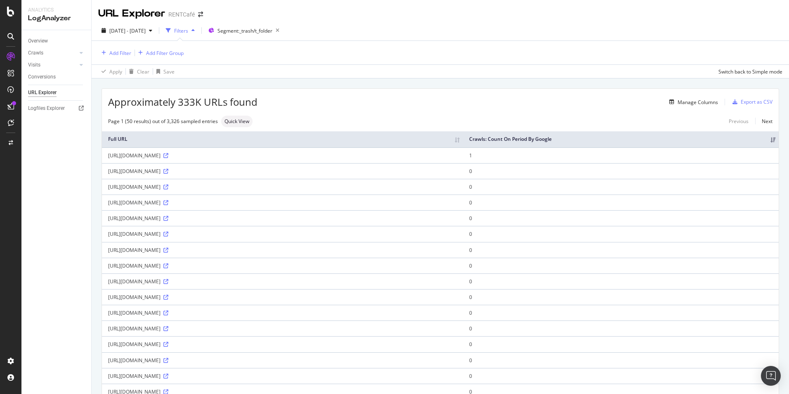
drag, startPoint x: 522, startPoint y: 185, endPoint x: 109, endPoint y: 177, distance: 413.2
click at [109, 175] on div "[URL][DOMAIN_NAME]" at bounding box center [282, 171] width 349 height 7
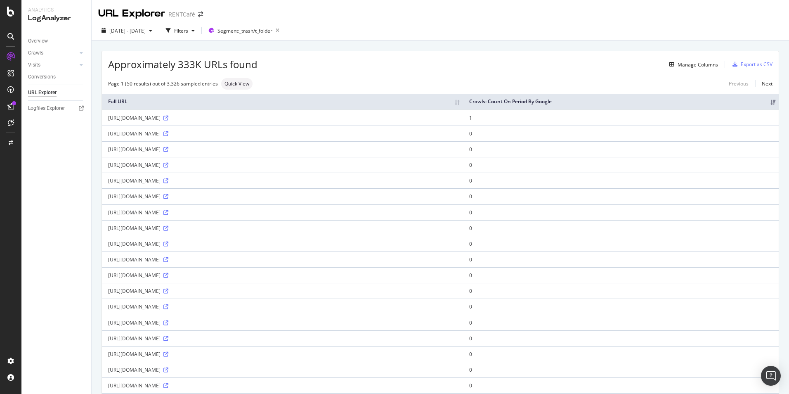
click at [417, 66] on div "Manage Columns" at bounding box center [488, 64] width 461 height 10
drag, startPoint x: 261, startPoint y: 64, endPoint x: 102, endPoint y: 65, distance: 158.9
click at [102, 65] on div "Approximately 333K URLs found Manage Columns Export as CSV" at bounding box center [440, 61] width 677 height 20
click at [756, 63] on div "Export as CSV" at bounding box center [757, 64] width 32 height 7
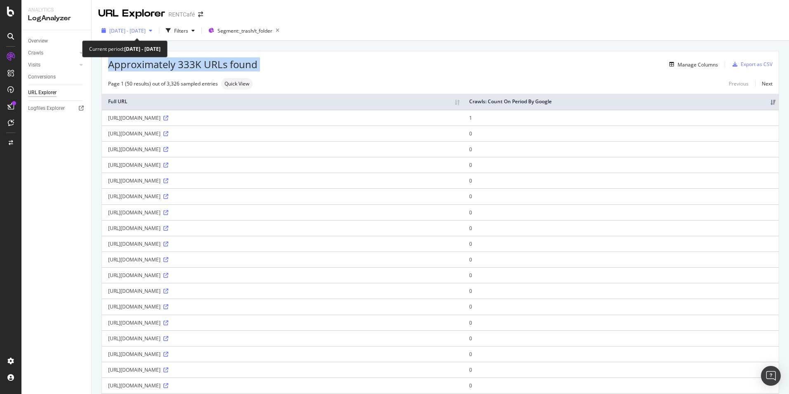
click at [146, 31] on span "[DATE] - [DATE]" at bounding box center [127, 30] width 36 height 7
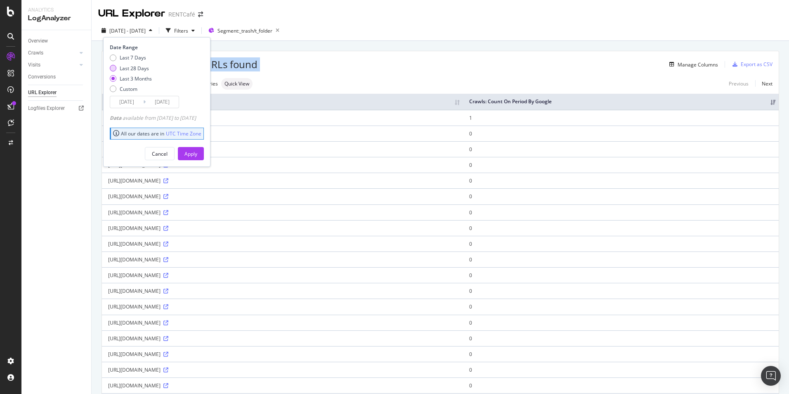
click at [128, 71] on div "Last 28 Days" at bounding box center [134, 68] width 29 height 7
type input "[DATE]"
click at [197, 156] on div "Apply" at bounding box center [190, 153] width 13 height 7
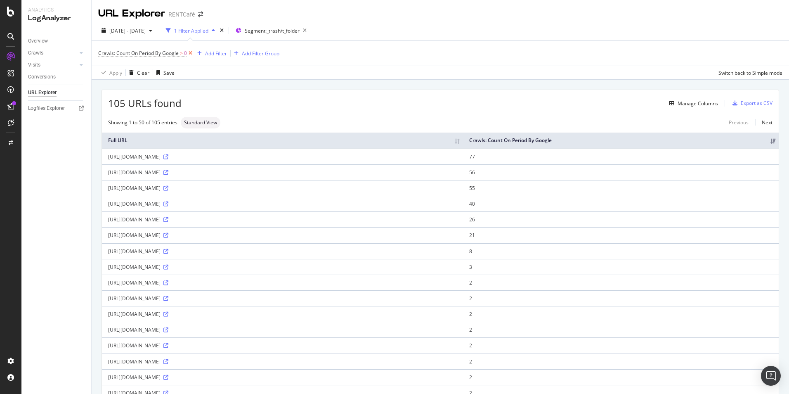
click at [190, 53] on icon at bounding box center [190, 53] width 7 height 8
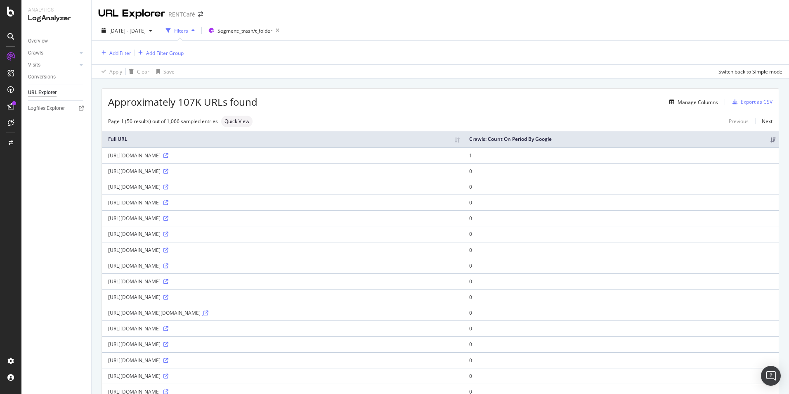
click at [208, 315] on icon at bounding box center [205, 312] width 5 height 5
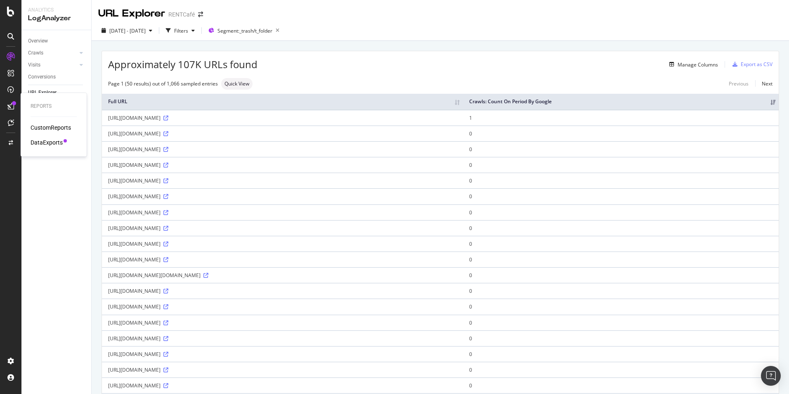
click at [40, 142] on div "DataExports" at bounding box center [47, 142] width 32 height 8
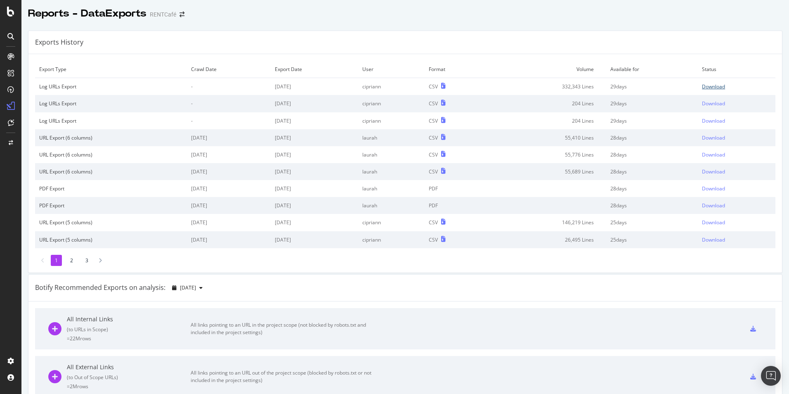
click at [708, 83] on div "Download" at bounding box center [713, 86] width 23 height 7
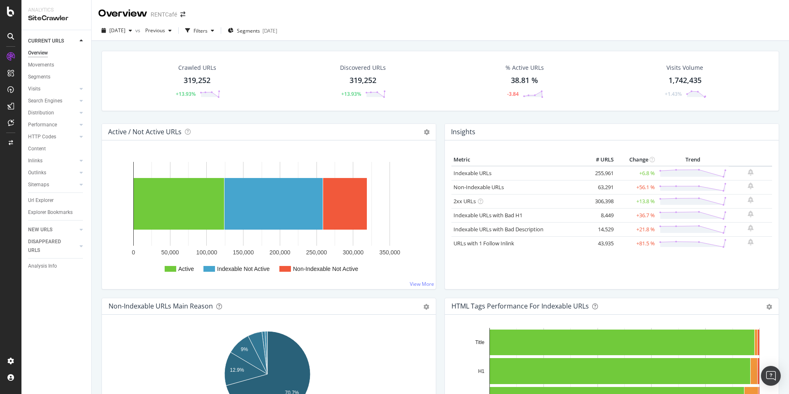
drag, startPoint x: 43, startPoint y: 203, endPoint x: 409, endPoint y: 168, distance: 368.5
click at [42, 203] on div "Url Explorer" at bounding box center [41, 200] width 26 height 9
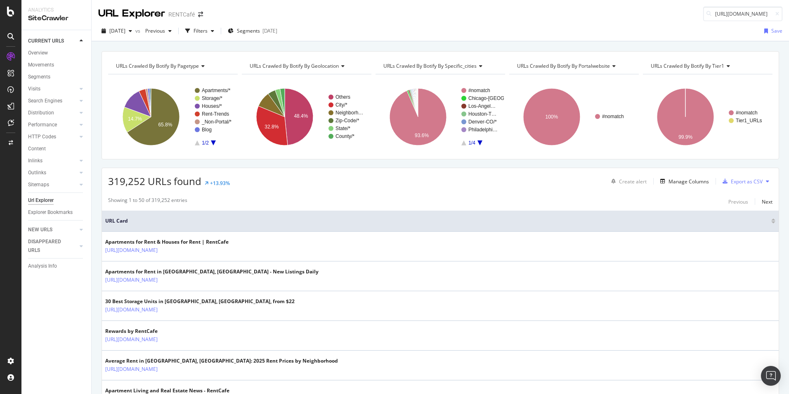
scroll to position [0, 114]
drag, startPoint x: 746, startPoint y: 13, endPoint x: 790, endPoint y: 9, distance: 44.8
click at [789, 9] on html "Analytics SiteCrawler CURRENT URLS Overview Movements Segments Visits Analysis …" at bounding box center [394, 197] width 789 height 394
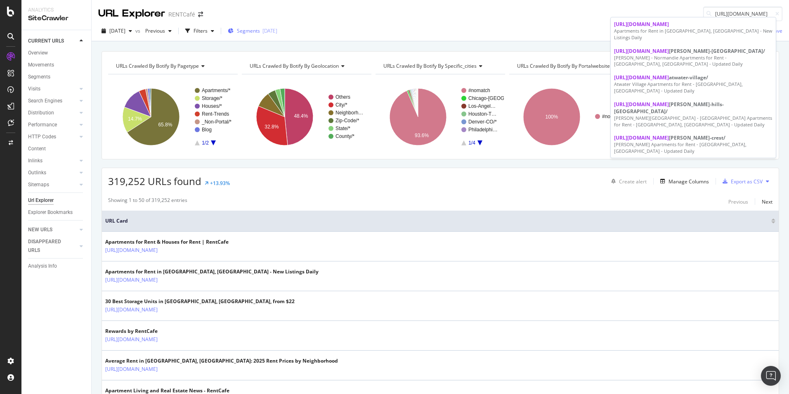
type input "https://www.rentcafe.com/apartments-for-rent/us/ca/los-angeles/"
click at [260, 29] on span "Segments" at bounding box center [248, 30] width 23 height 7
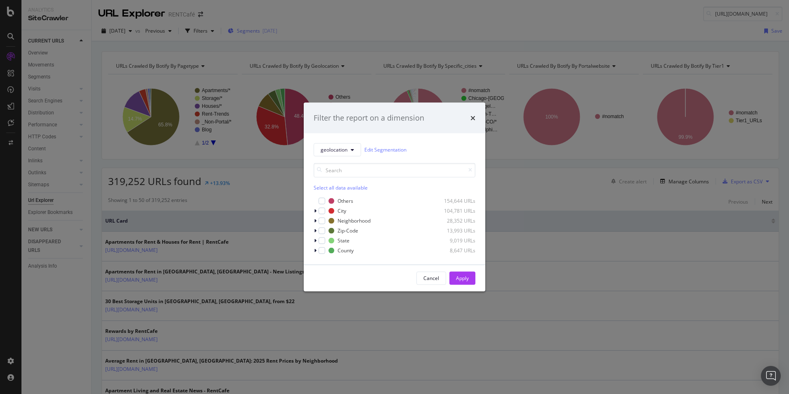
scroll to position [0, 0]
click at [344, 150] on span "geolocation" at bounding box center [334, 149] width 27 height 7
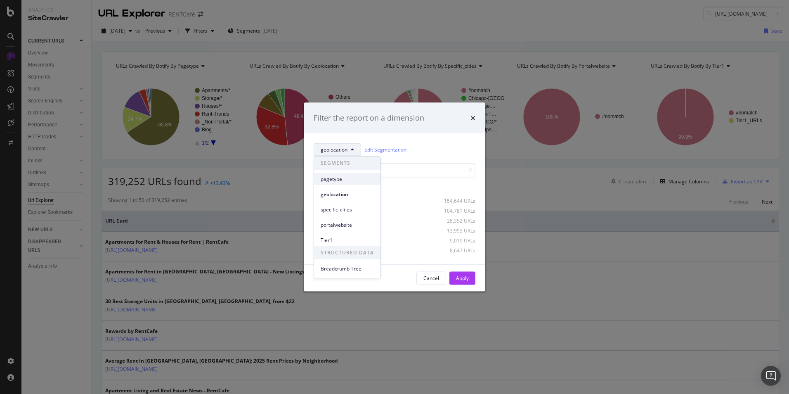
click at [330, 182] on span "pagetype" at bounding box center [347, 178] width 53 height 7
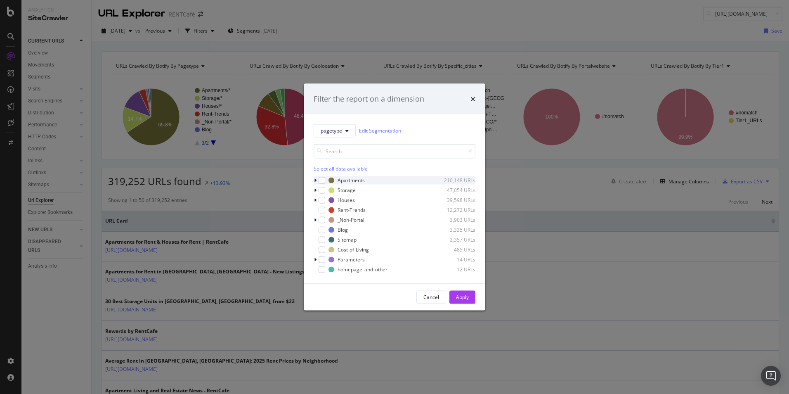
click at [315, 181] on icon "modal" at bounding box center [315, 179] width 2 height 5
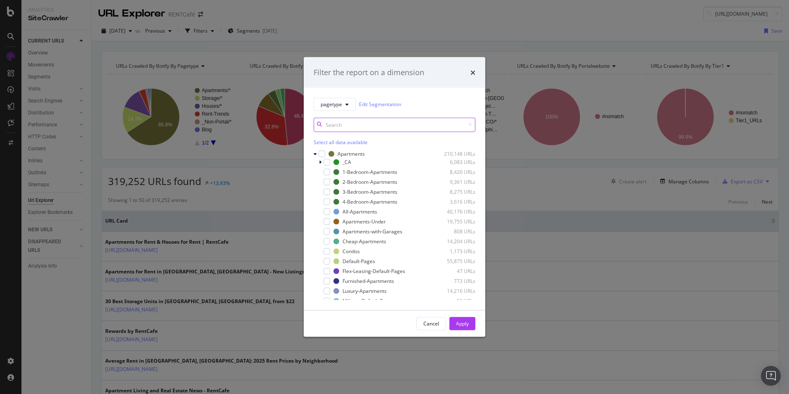
click at [366, 122] on input "modal" at bounding box center [395, 124] width 162 height 14
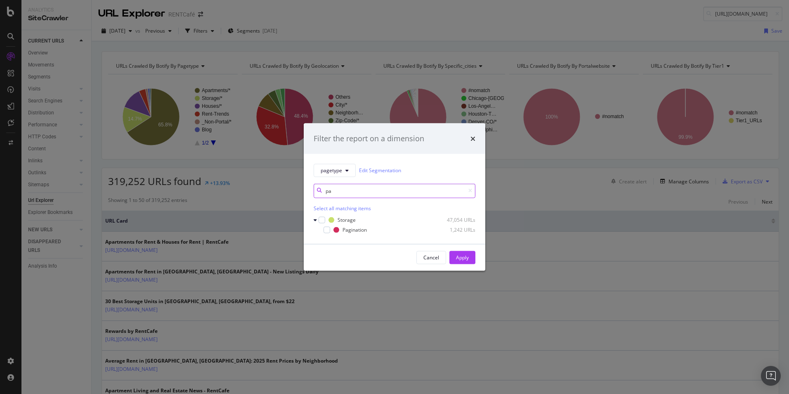
type input "p"
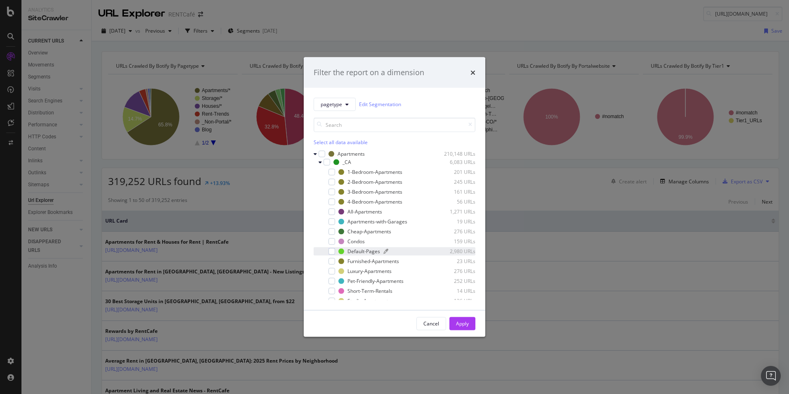
click at [364, 250] on div "Default-Pages" at bounding box center [364, 251] width 33 height 7
click at [350, 253] on div "Default-Pages" at bounding box center [364, 251] width 33 height 7
click at [321, 163] on icon "modal" at bounding box center [320, 161] width 3 height 5
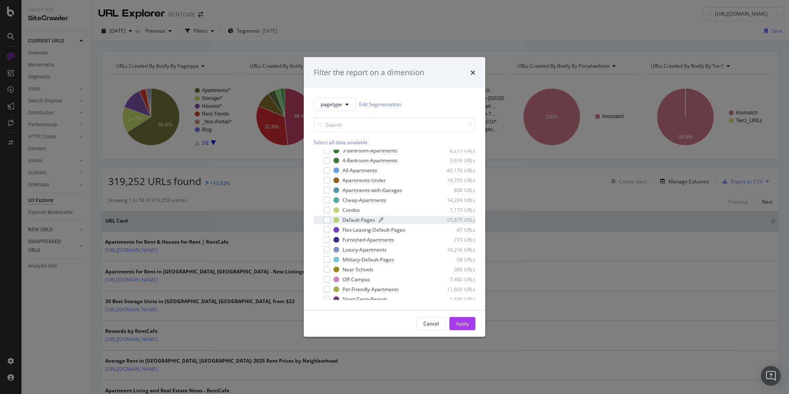
click at [356, 220] on div "Default-Pages" at bounding box center [359, 219] width 33 height 7
click at [457, 323] on div "Apply" at bounding box center [462, 323] width 13 height 7
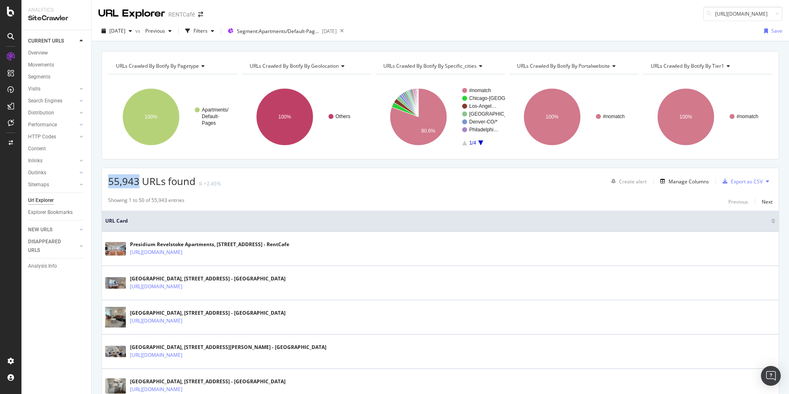
drag, startPoint x: 138, startPoint y: 184, endPoint x: 102, endPoint y: 184, distance: 36.7
click at [690, 181] on div "Manage Columns" at bounding box center [689, 181] width 40 height 7
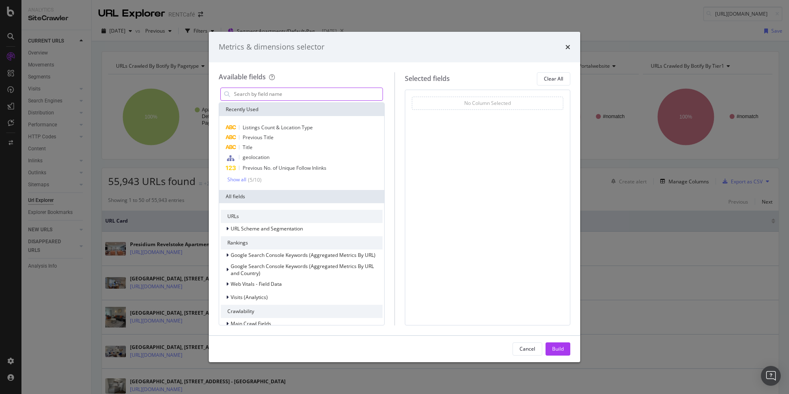
click at [256, 97] on input "modal" at bounding box center [307, 94] width 149 height 12
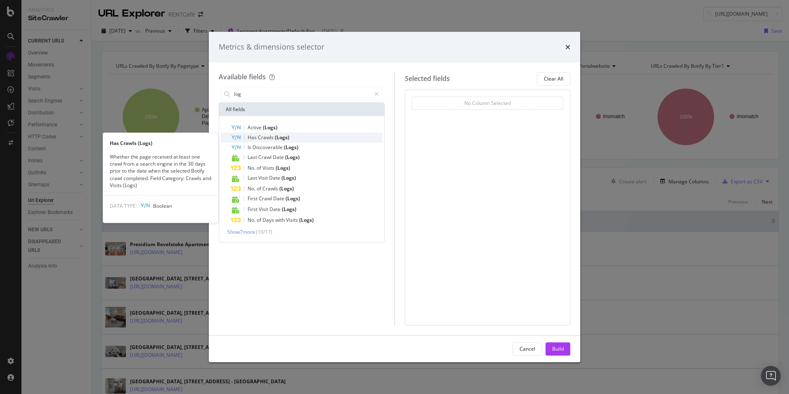
type input "log"
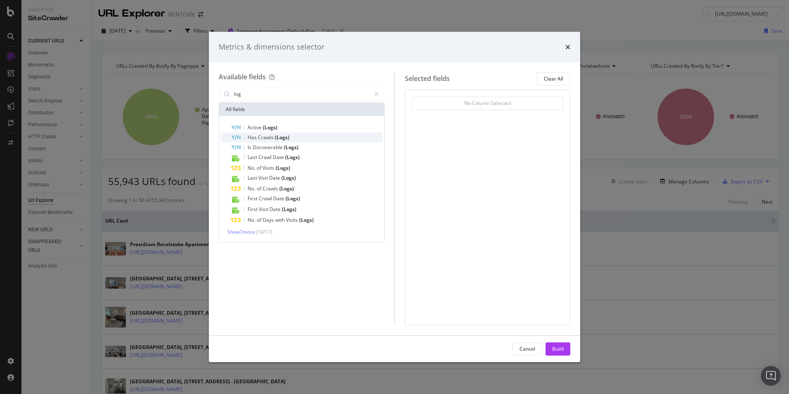
click at [279, 139] on span "(Logs)" at bounding box center [282, 137] width 14 height 7
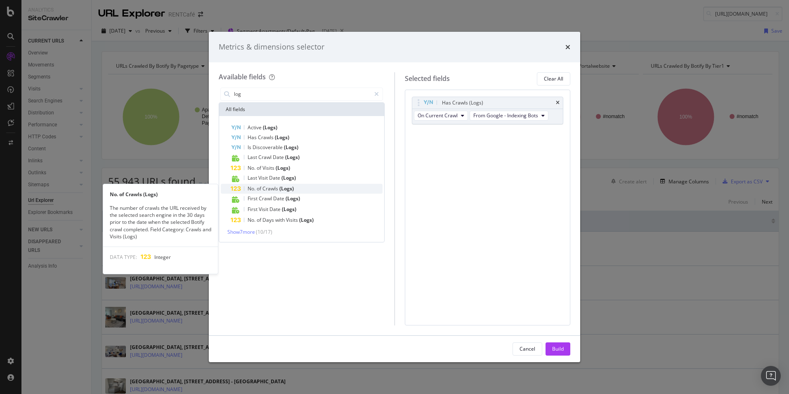
click at [269, 188] on span "Crawls" at bounding box center [270, 188] width 17 height 7
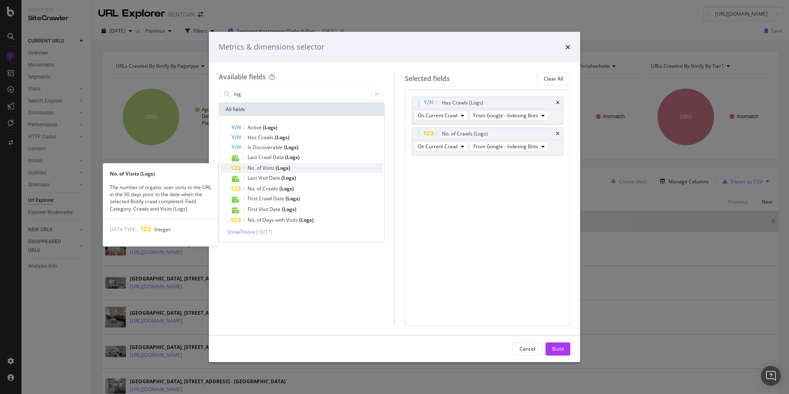
click at [270, 169] on span "Visits" at bounding box center [268, 167] width 13 height 7
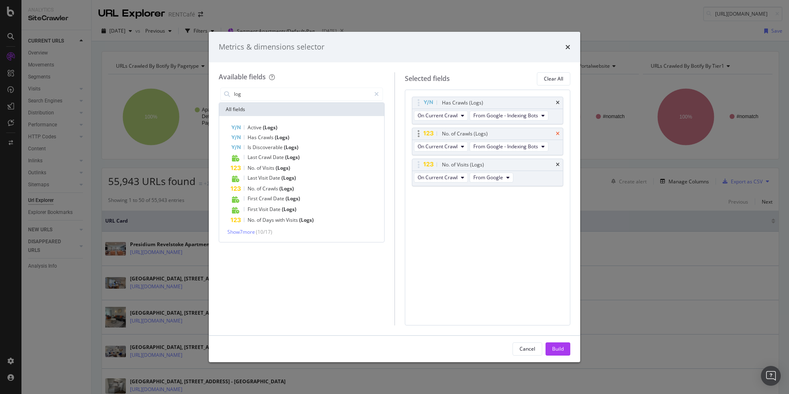
click at [559, 104] on icon "times" at bounding box center [558, 102] width 4 height 5
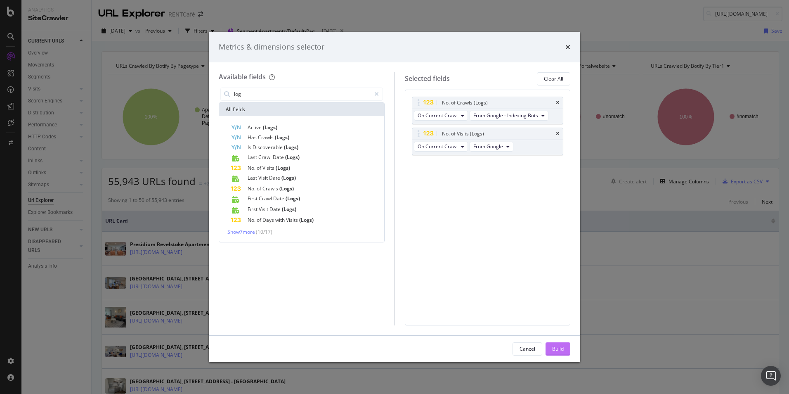
click at [558, 348] on div "Build" at bounding box center [558, 348] width 12 height 7
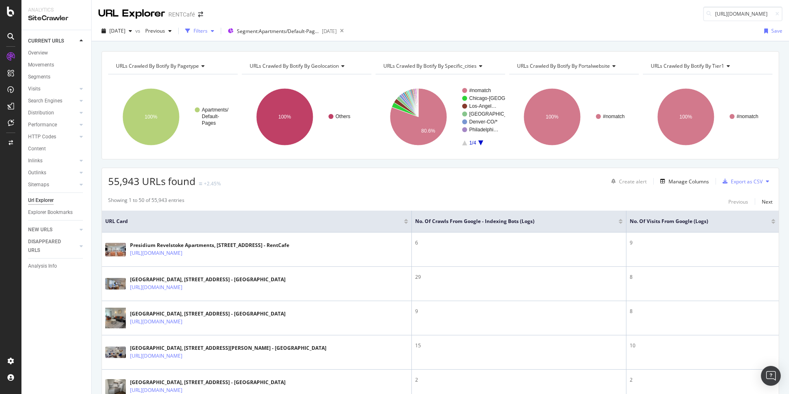
click at [208, 30] on div "Filters" at bounding box center [201, 30] width 14 height 7
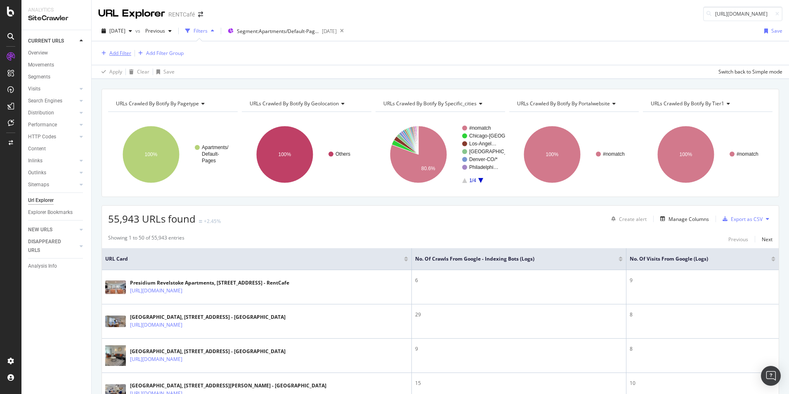
click at [128, 53] on div "Add Filter" at bounding box center [120, 53] width 22 height 7
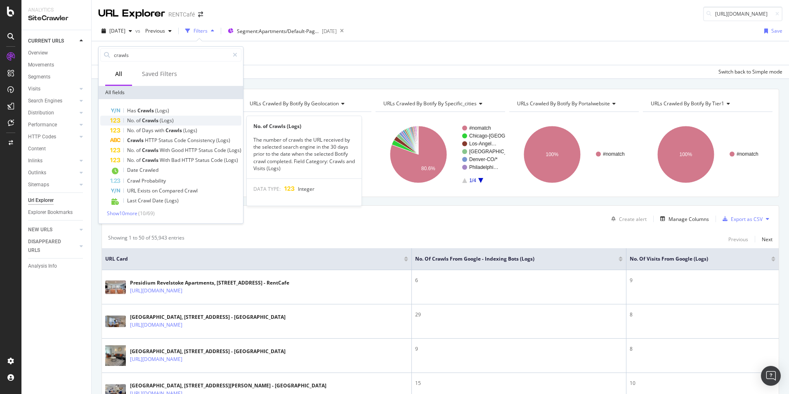
type input "crawls"
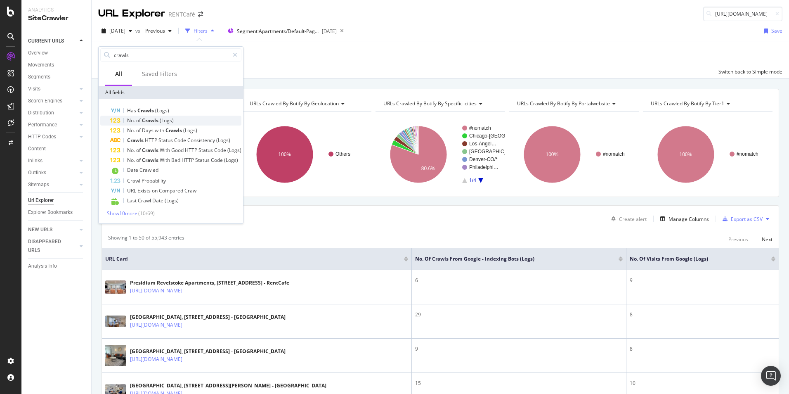
click at [154, 123] on span "Crawls" at bounding box center [151, 120] width 18 height 7
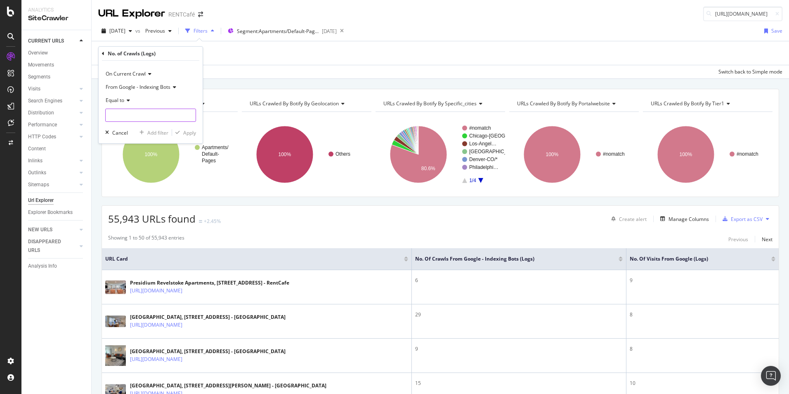
click at [126, 116] on input "number" at bounding box center [150, 115] width 91 height 13
type input "0"
click at [190, 135] on div "Apply" at bounding box center [189, 132] width 13 height 7
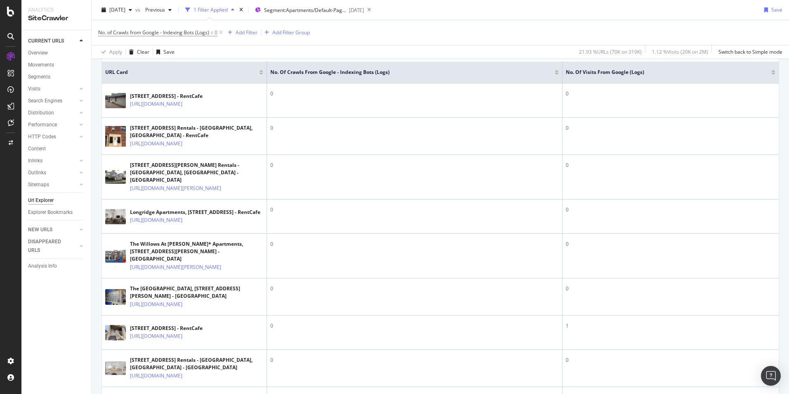
scroll to position [206, 0]
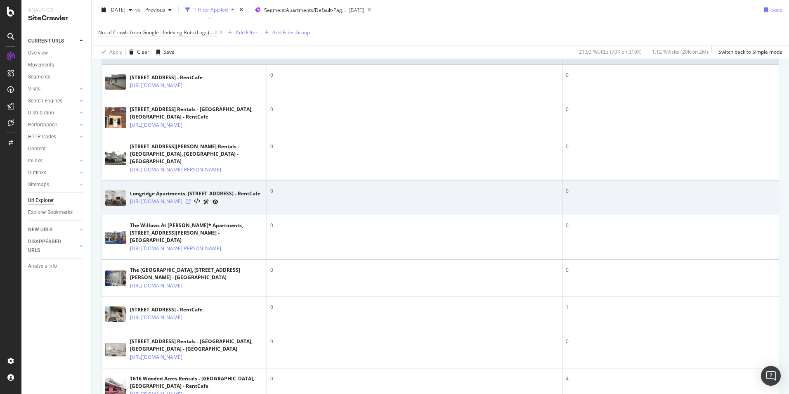
click at [191, 204] on icon at bounding box center [188, 201] width 5 height 5
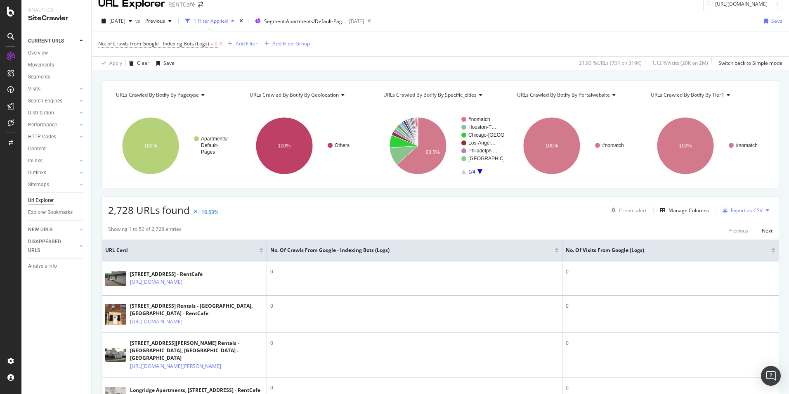
scroll to position [0, 0]
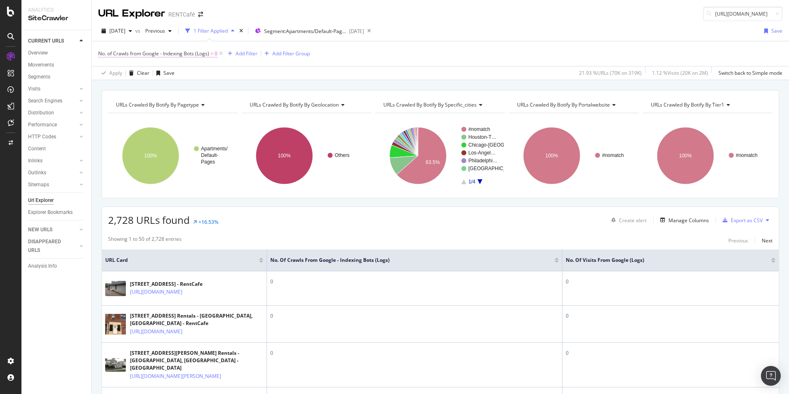
click at [187, 55] on span "No. of Crawls from Google - Indexing Bots (Logs)" at bounding box center [153, 53] width 111 height 7
click at [122, 113] on input "0" at bounding box center [150, 114] width 91 height 13
click at [122, 115] on input "0" at bounding box center [150, 114] width 91 height 13
click at [122, 114] on input "0" at bounding box center [150, 114] width 91 height 13
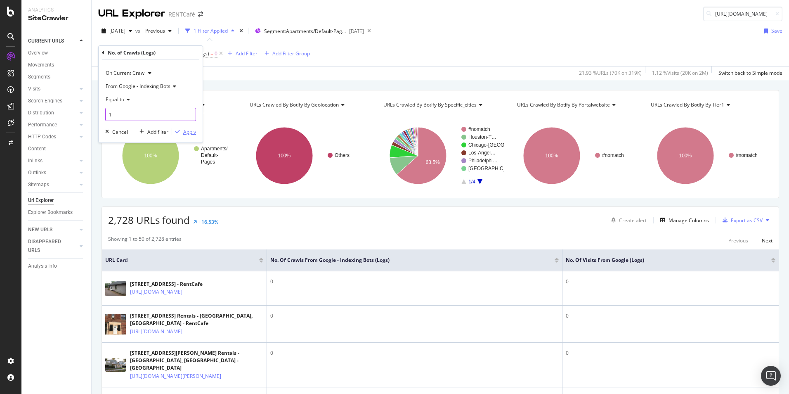
type input "1"
click at [187, 130] on div "Apply" at bounding box center [189, 131] width 13 height 7
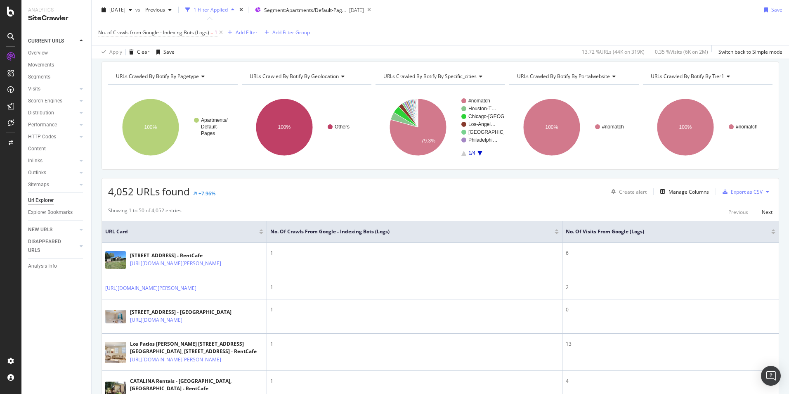
scroll to position [41, 0]
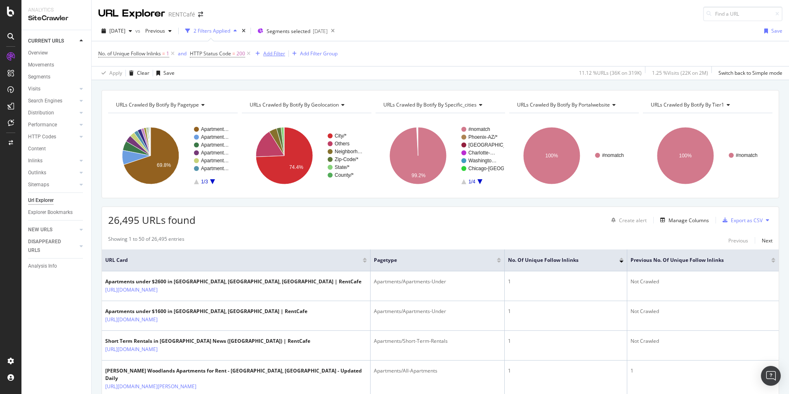
click at [276, 52] on div "Add Filter" at bounding box center [274, 53] width 22 height 7
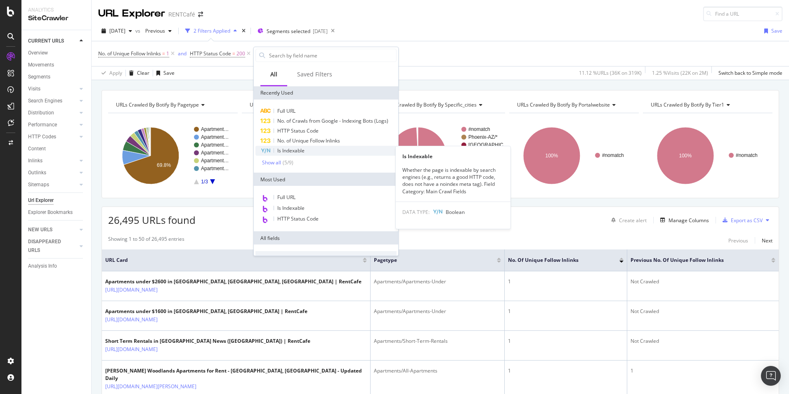
click at [296, 150] on span "Is Indexable" at bounding box center [290, 150] width 27 height 7
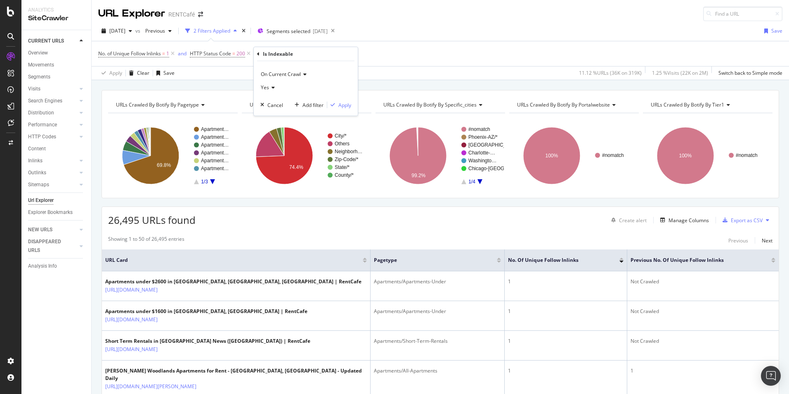
click at [269, 87] on icon at bounding box center [272, 87] width 6 height 5
click at [269, 117] on span "No" at bounding box center [268, 115] width 7 height 7
click at [344, 106] on div "Apply" at bounding box center [344, 105] width 13 height 7
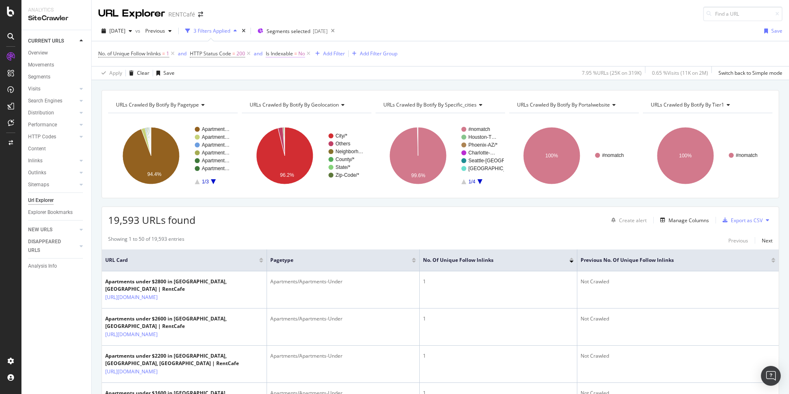
click at [296, 56] on span "=" at bounding box center [295, 53] width 3 height 7
click at [286, 85] on icon at bounding box center [284, 86] width 6 height 5
click at [283, 104] on span "Yes" at bounding box center [283, 103] width 8 height 7
click at [361, 106] on div "Apply" at bounding box center [358, 103] width 13 height 7
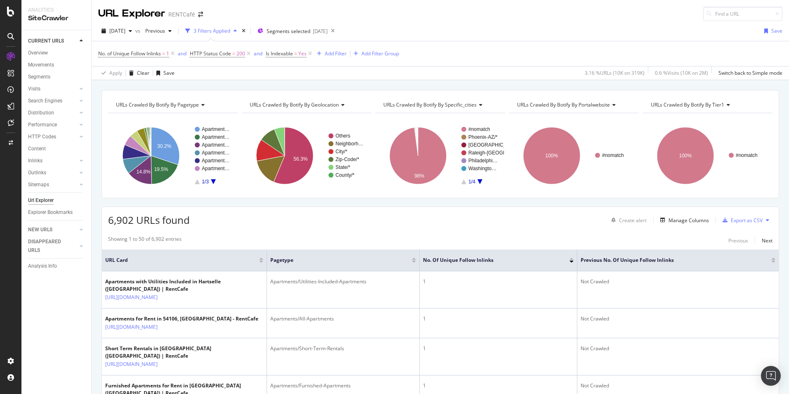
click at [212, 184] on rect "A chart." at bounding box center [213, 155] width 37 height 57
click at [215, 183] on rect "A chart." at bounding box center [213, 155] width 37 height 57
click at [215, 181] on icon "A chart." at bounding box center [213, 181] width 5 height 5
click at [213, 180] on icon "A chart." at bounding box center [213, 181] width 5 height 5
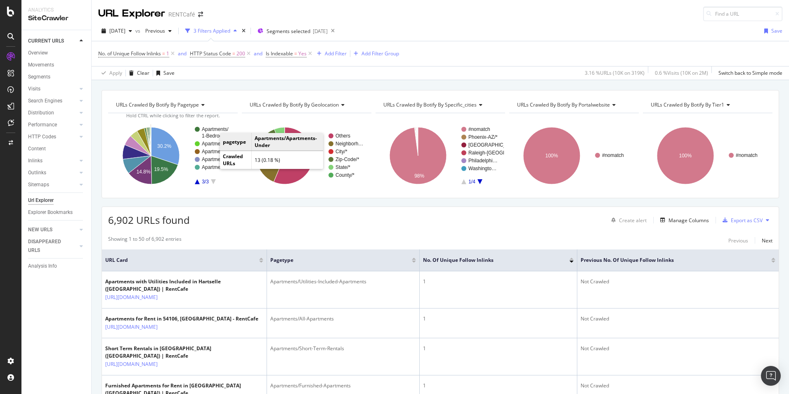
click at [212, 153] on rect "A chart." at bounding box center [217, 151] width 30 height 5
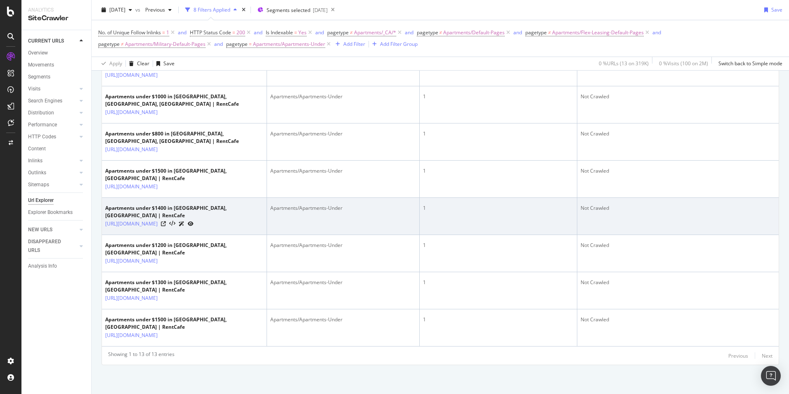
scroll to position [469, 0]
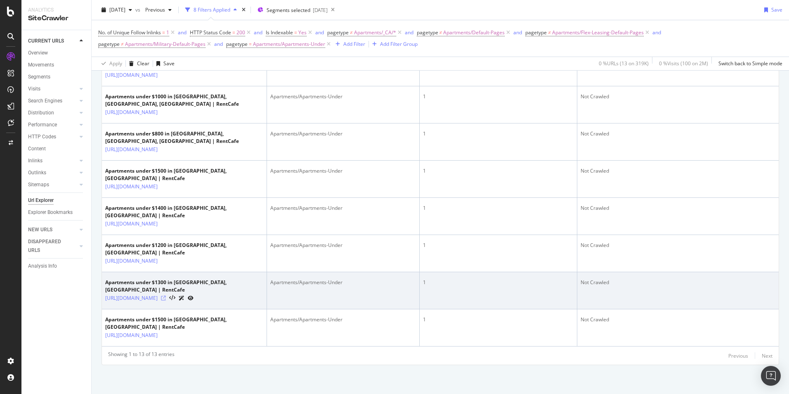
click at [166, 296] on icon at bounding box center [163, 298] width 5 height 5
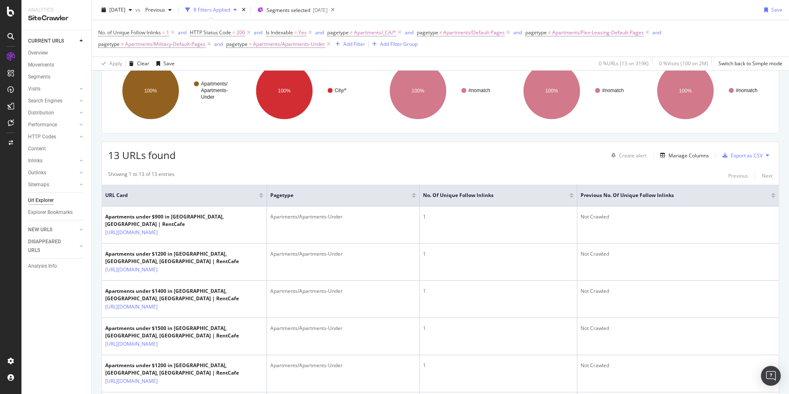
scroll to position [15, 0]
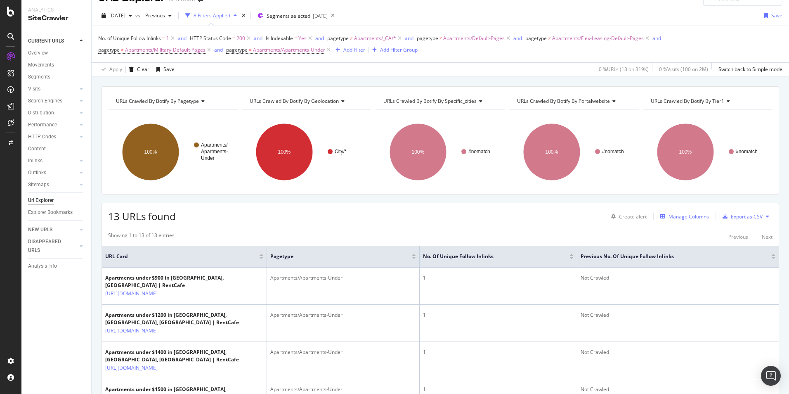
click at [688, 214] on div "Manage Columns" at bounding box center [689, 216] width 40 height 7
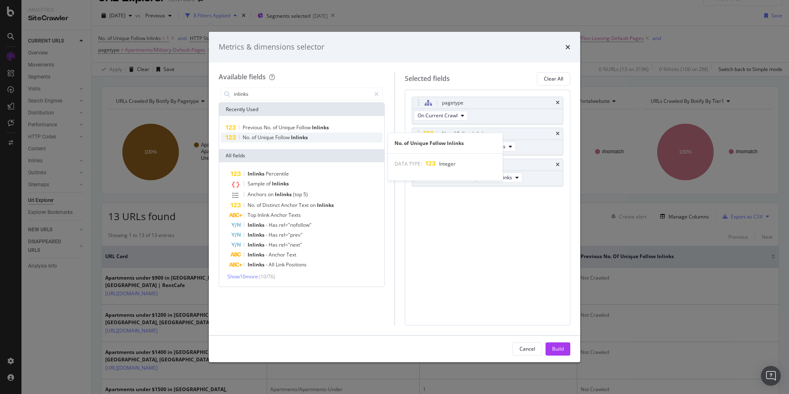
type input "inlinks"
click at [286, 139] on span "Follow" at bounding box center [283, 137] width 16 height 7
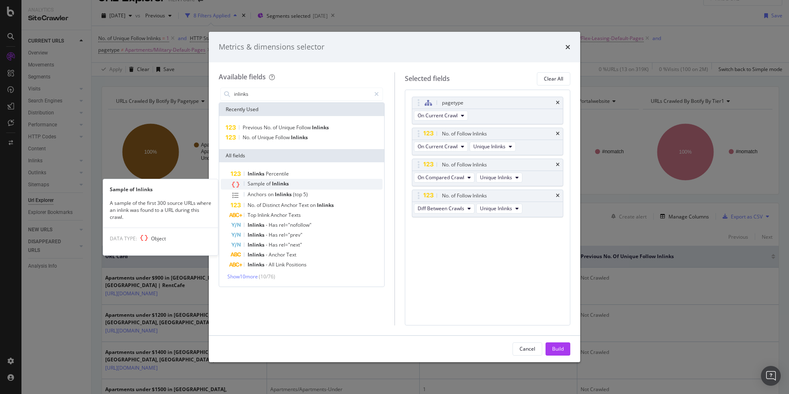
click at [281, 184] on span "Inlinks" at bounding box center [280, 183] width 17 height 7
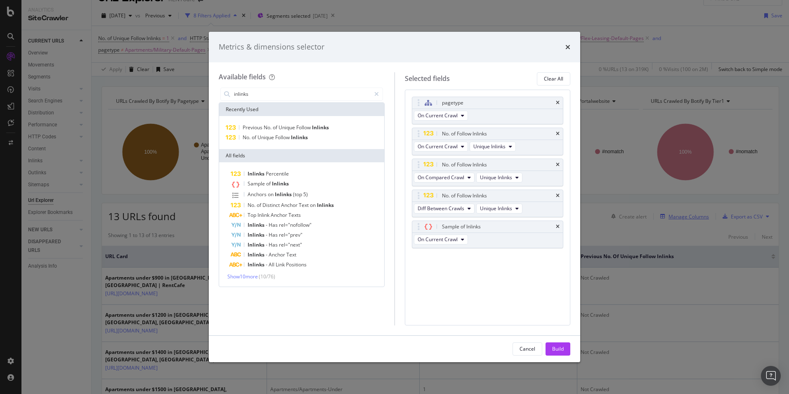
click at [557, 348] on div "Build" at bounding box center [558, 348] width 12 height 7
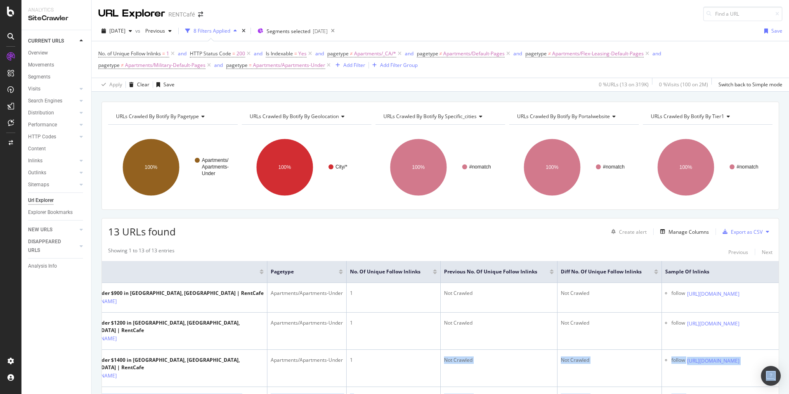
scroll to position [0, 135]
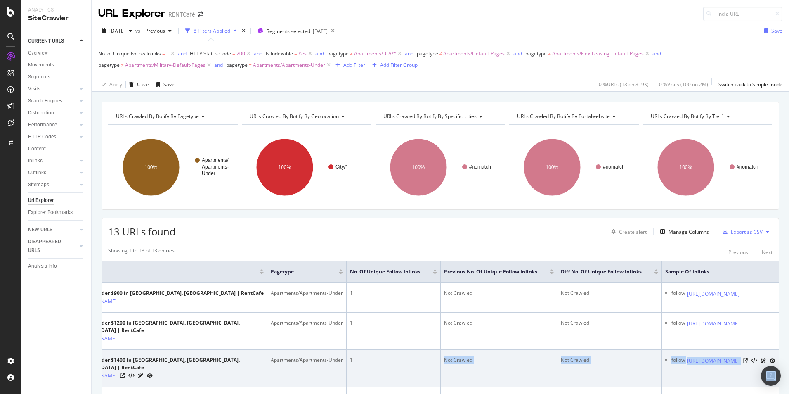
drag, startPoint x: 435, startPoint y: 381, endPoint x: 706, endPoint y: 378, distance: 271.2
click at [706, 378] on tr "Apartments under $1400 in Bradenton, Manatee County, FL | RentCafe https://www.…" at bounding box center [420, 368] width 718 height 37
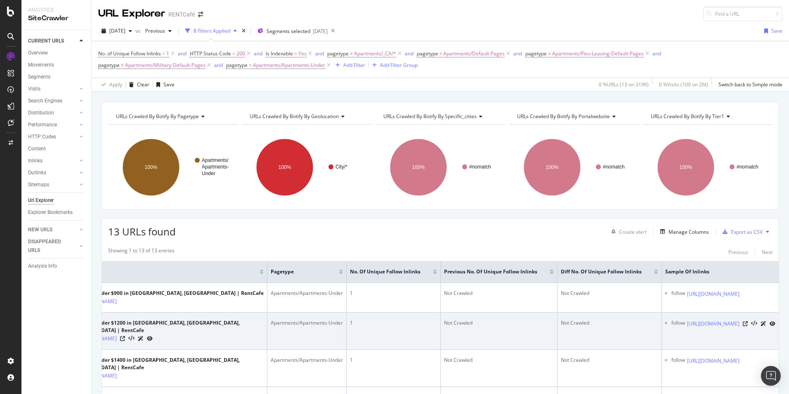
click at [558, 341] on td "Not Crawled" at bounding box center [610, 330] width 104 height 37
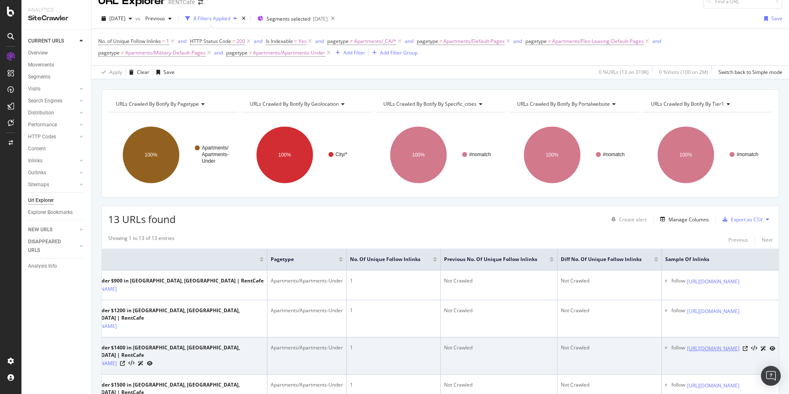
scroll to position [7, 0]
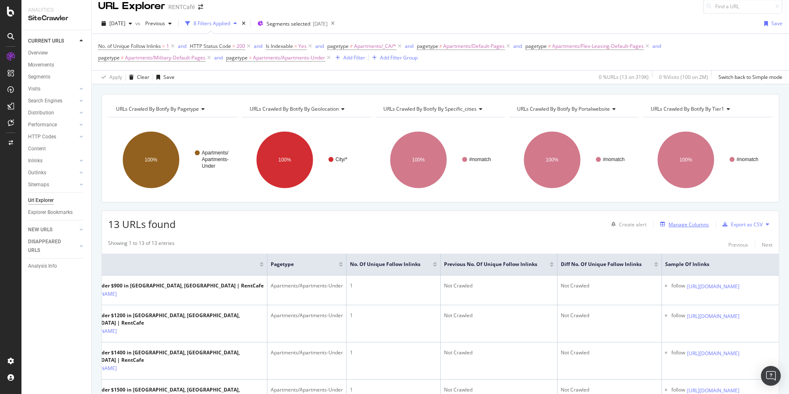
click at [695, 224] on div "Manage Columns" at bounding box center [689, 224] width 40 height 7
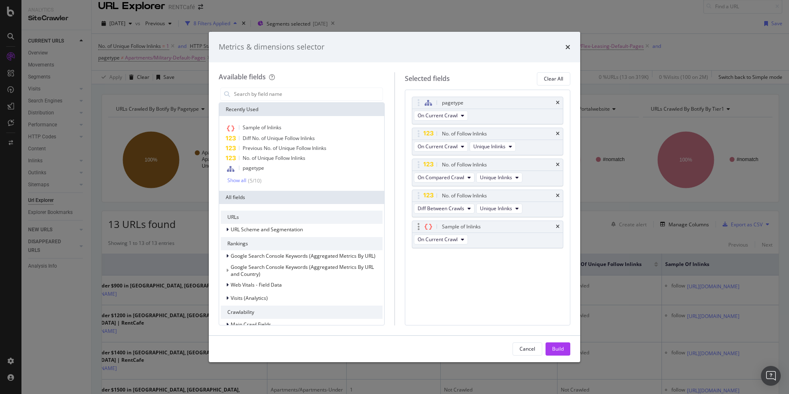
click at [562, 225] on div "Sample of Inlinks" at bounding box center [487, 227] width 151 height 12
click at [558, 225] on icon "times" at bounding box center [558, 226] width 4 height 5
click at [556, 350] on div "Build" at bounding box center [558, 348] width 12 height 7
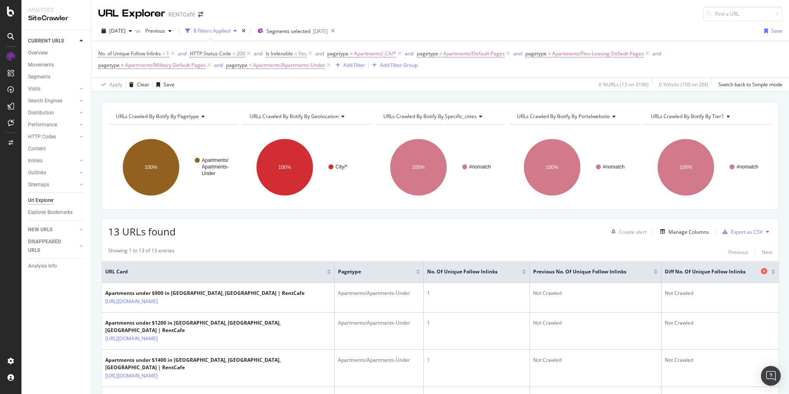
click at [761, 271] on icon at bounding box center [764, 271] width 6 height 6
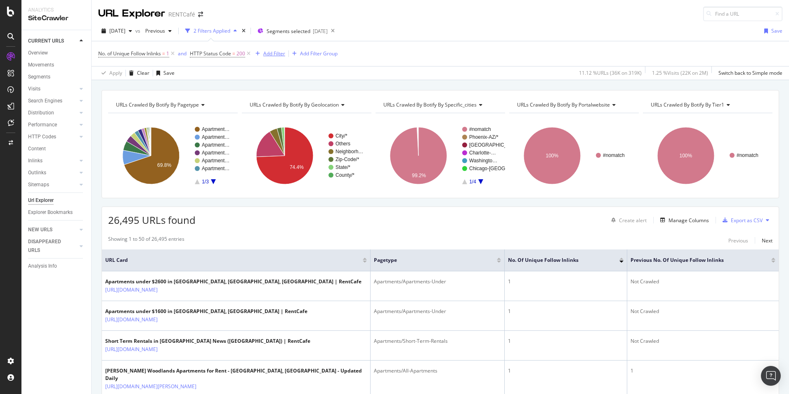
click at [265, 54] on div "Add Filter" at bounding box center [274, 53] width 22 height 7
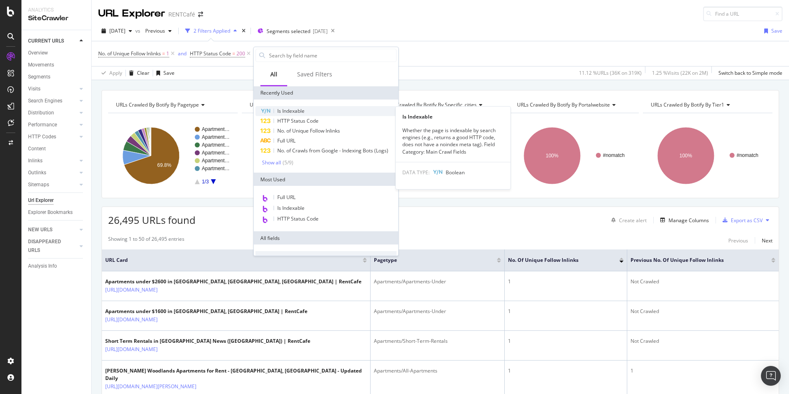
click at [292, 108] on span "Is Indexable" at bounding box center [290, 110] width 27 height 7
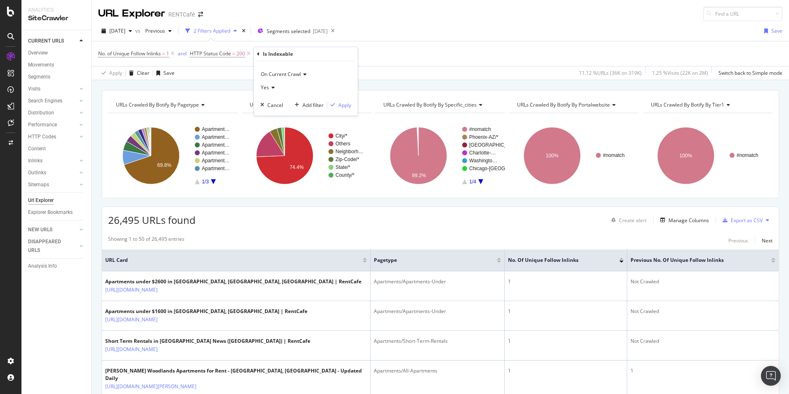
click at [270, 87] on icon at bounding box center [272, 87] width 6 height 5
click at [269, 116] on span "No" at bounding box center [268, 115] width 7 height 7
click at [340, 105] on div "Apply" at bounding box center [344, 105] width 13 height 7
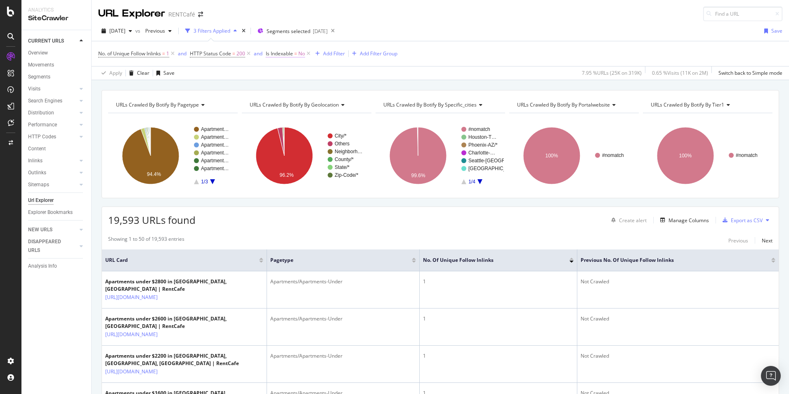
click at [304, 54] on span "No" at bounding box center [301, 54] width 7 height 12
click at [284, 84] on icon at bounding box center [284, 86] width 6 height 5
click at [284, 102] on span "Yes" at bounding box center [283, 103] width 8 height 7
click at [361, 106] on div "Apply" at bounding box center [358, 103] width 13 height 7
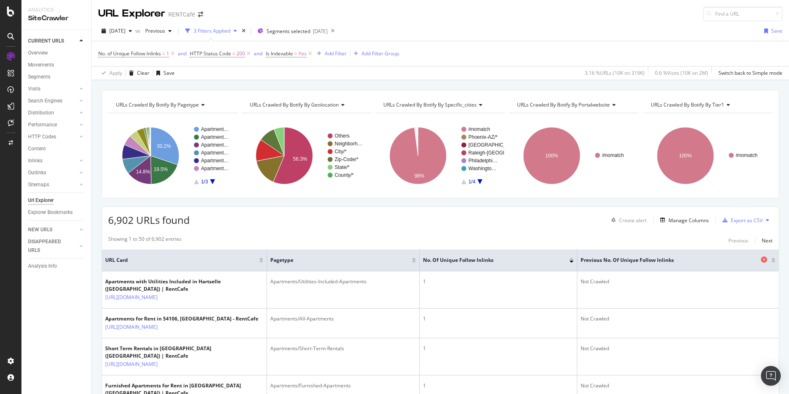
click at [761, 257] on icon at bounding box center [764, 259] width 6 height 6
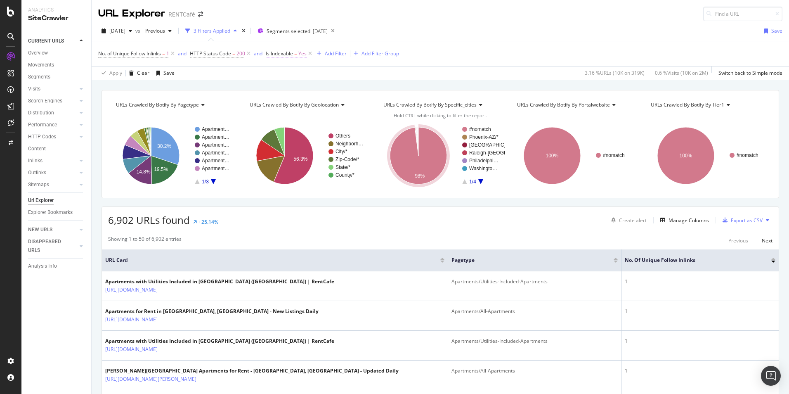
click at [292, 55] on span "Is Indexable" at bounding box center [279, 53] width 27 height 7
click at [281, 85] on span "Yes" at bounding box center [279, 86] width 8 height 7
click at [286, 112] on div "No" at bounding box center [321, 114] width 88 height 11
click at [358, 105] on div "Apply" at bounding box center [358, 103] width 13 height 7
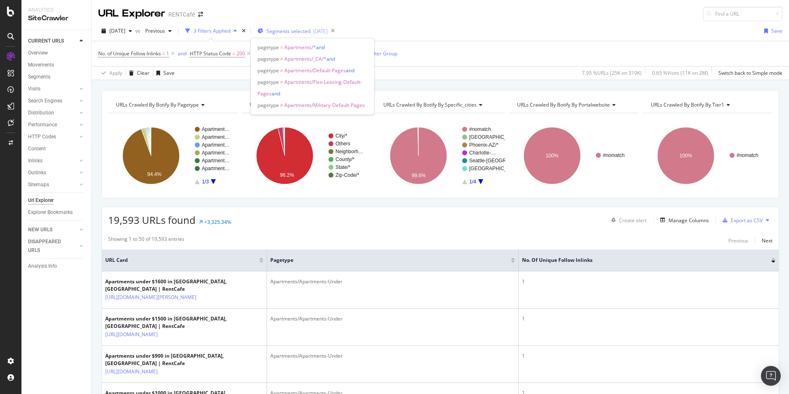
click at [310, 31] on span "Segments selected" at bounding box center [289, 31] width 44 height 7
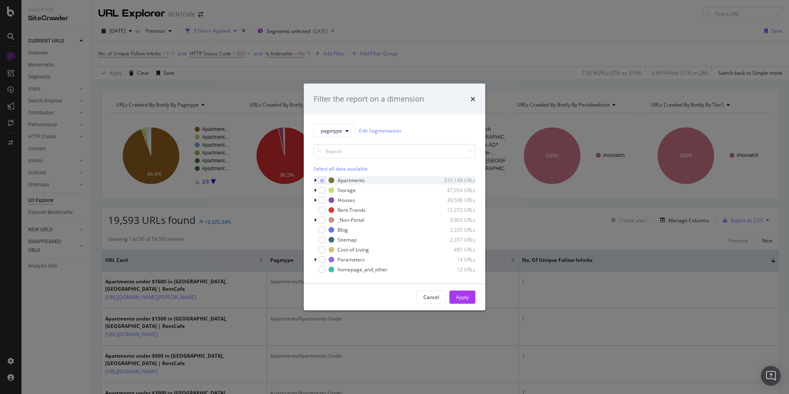
click at [317, 180] on div "modal" at bounding box center [316, 180] width 5 height 8
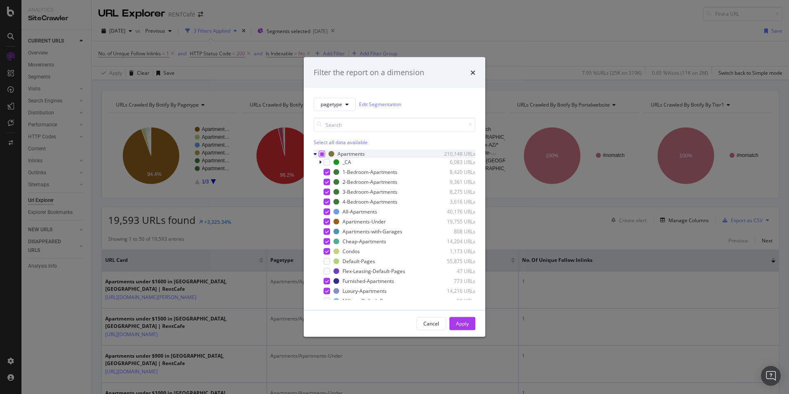
click at [323, 154] on icon "modal" at bounding box center [322, 153] width 4 height 4
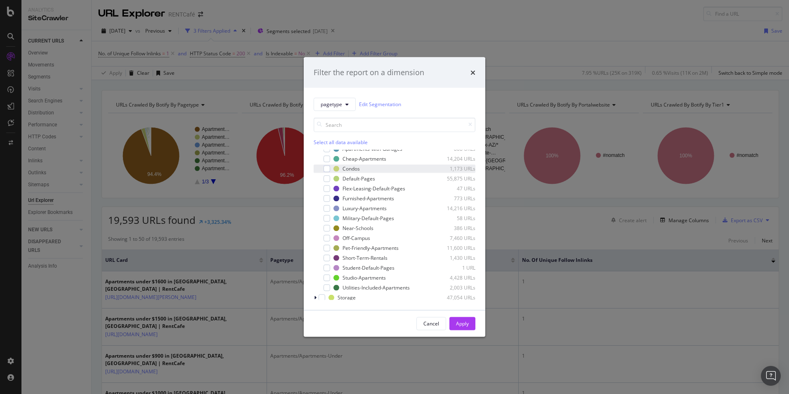
scroll to position [41, 0]
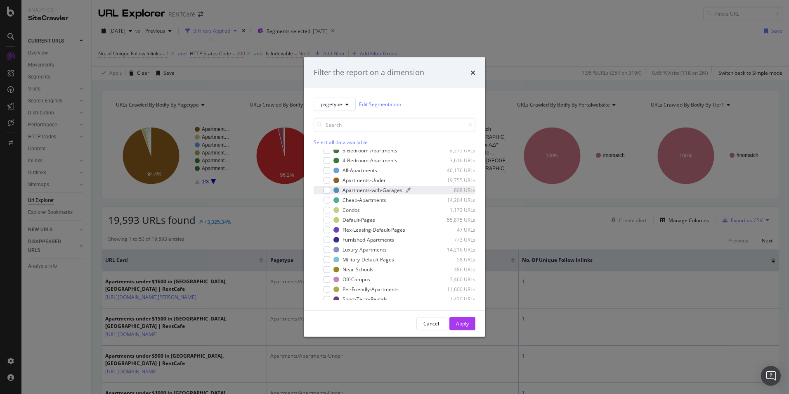
click at [374, 188] on div "Apartments-with-Garages" at bounding box center [373, 190] width 60 height 7
click at [463, 322] on div "Apply" at bounding box center [462, 323] width 13 height 7
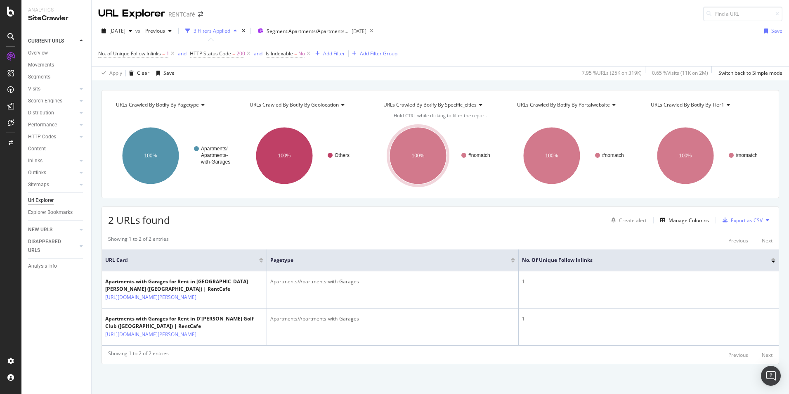
click at [426, 215] on div "2 URLs found Create alert Manage Columns Export as CSV" at bounding box center [440, 217] width 677 height 20
click at [336, 31] on span "Segment: Apartments/Apartments-with-Garages" at bounding box center [308, 31] width 83 height 7
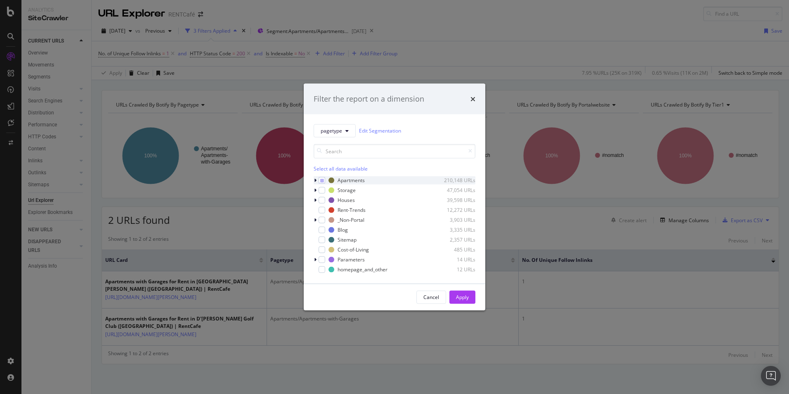
click at [316, 179] on icon "modal" at bounding box center [315, 179] width 2 height 5
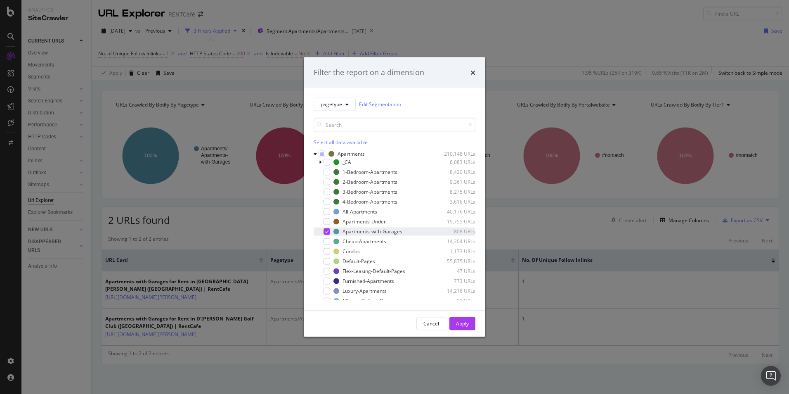
click at [330, 230] on div "Apartments-with-Garages 808 URLs" at bounding box center [395, 231] width 162 height 8
click at [330, 220] on div "Apartments-Under 19,755 URLs" at bounding box center [395, 221] width 162 height 8
click at [461, 324] on div "Apply" at bounding box center [462, 323] width 13 height 7
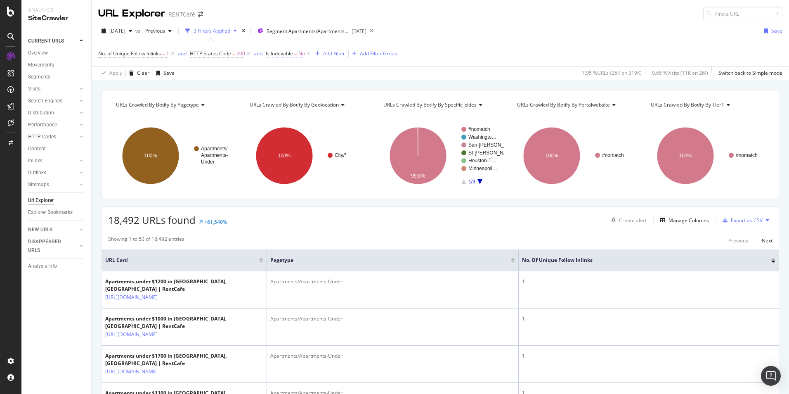
click at [292, 55] on span "Is Indexable" at bounding box center [279, 53] width 27 height 7
click at [285, 87] on icon at bounding box center [284, 86] width 6 height 5
click at [284, 103] on span "Yes" at bounding box center [283, 103] width 8 height 7
click at [356, 105] on div "Apply" at bounding box center [358, 103] width 13 height 7
